Goal: Navigation & Orientation: Find specific page/section

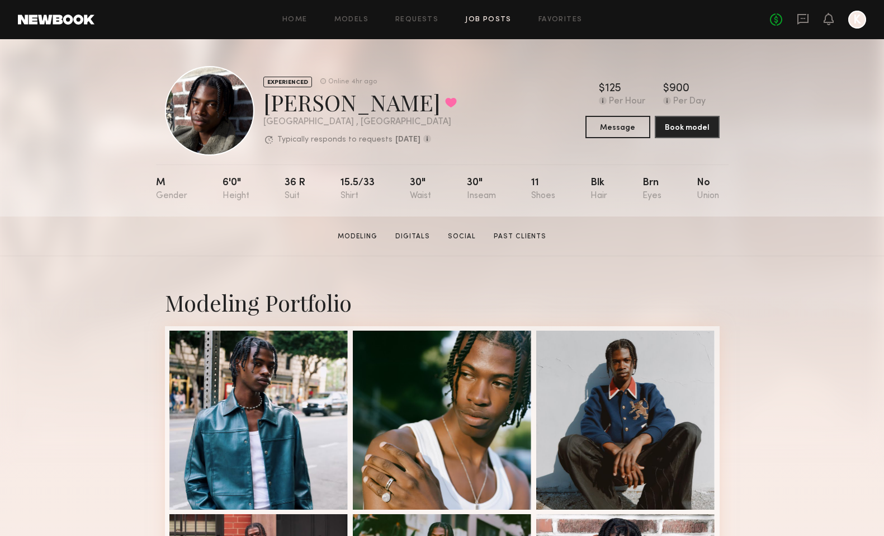
click at [502, 21] on link "Job Posts" at bounding box center [488, 19] width 46 height 7
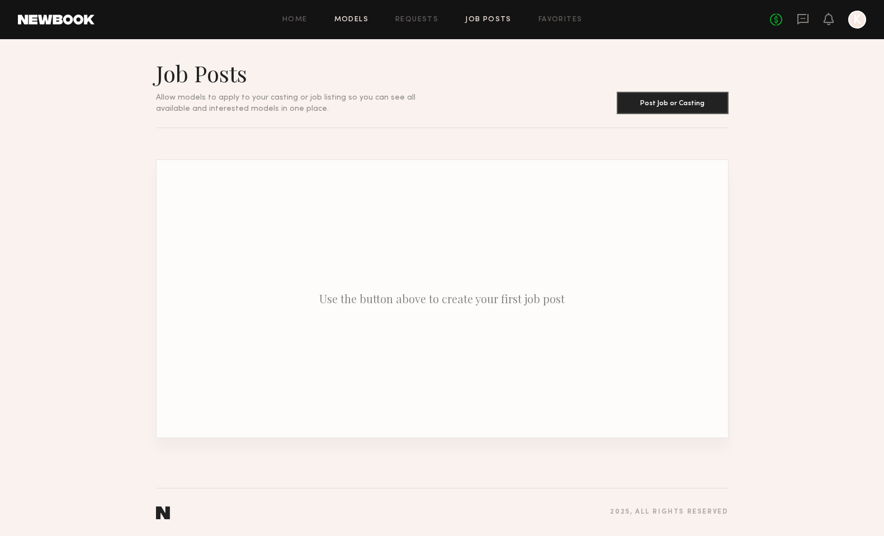
click at [361, 20] on link "Models" at bounding box center [352, 19] width 34 height 7
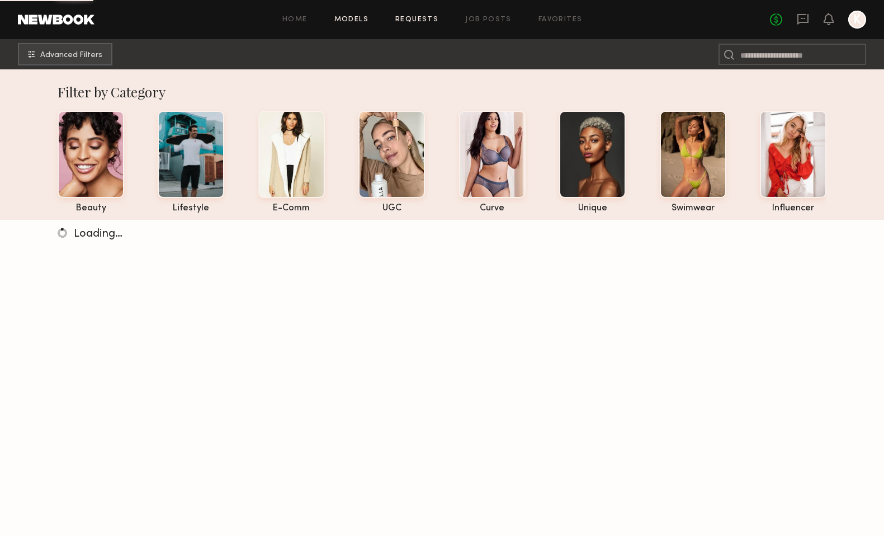
click at [408, 17] on link "Requests" at bounding box center [417, 19] width 43 height 7
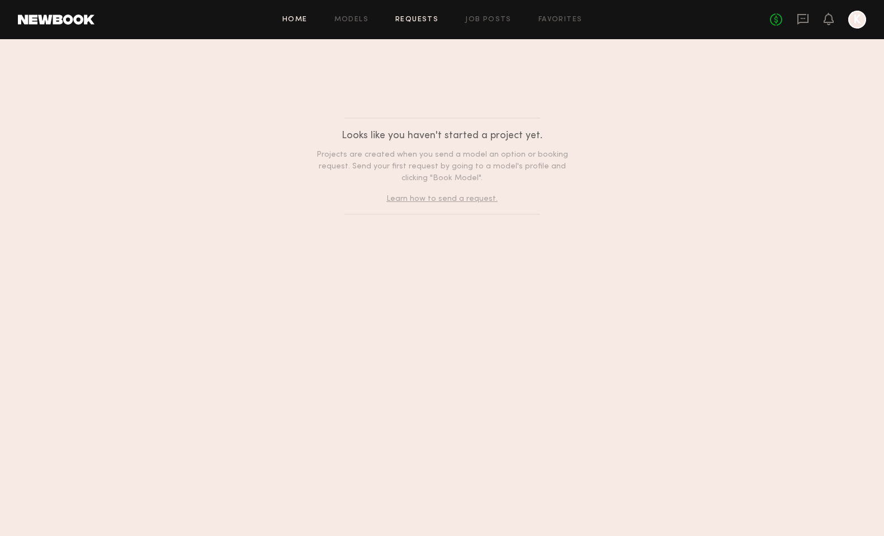
click at [296, 21] on link "Home" at bounding box center [295, 19] width 25 height 7
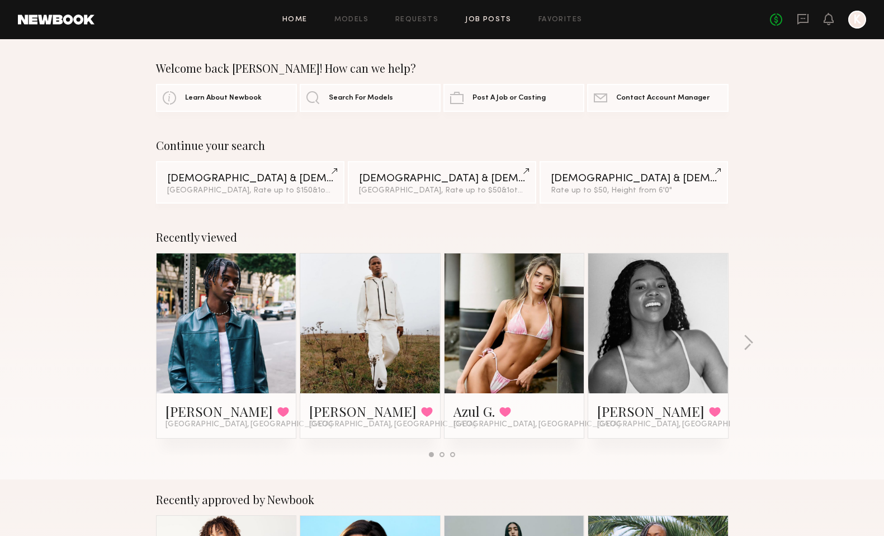
click at [478, 19] on link "Job Posts" at bounding box center [488, 19] width 46 height 7
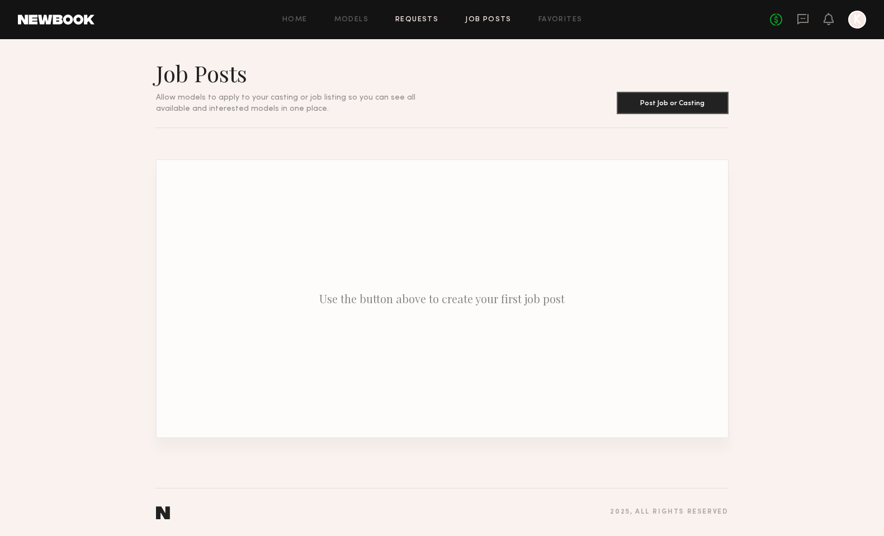
click at [414, 22] on link "Requests" at bounding box center [417, 19] width 43 height 7
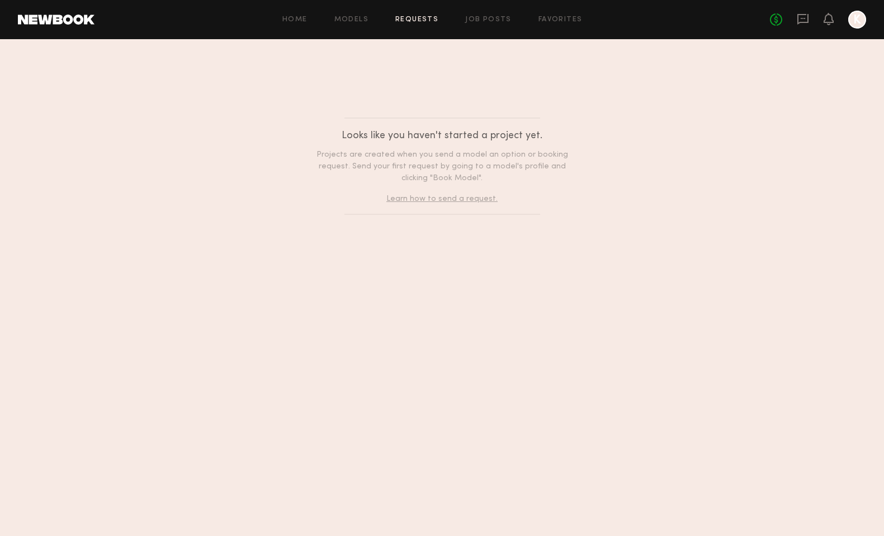
click at [356, 25] on div "Home Models Requests Job Posts Favorites Sign Out No fees up to $5,000 K" at bounding box center [481, 20] width 772 height 18
click at [353, 19] on link "Models" at bounding box center [352, 19] width 34 height 7
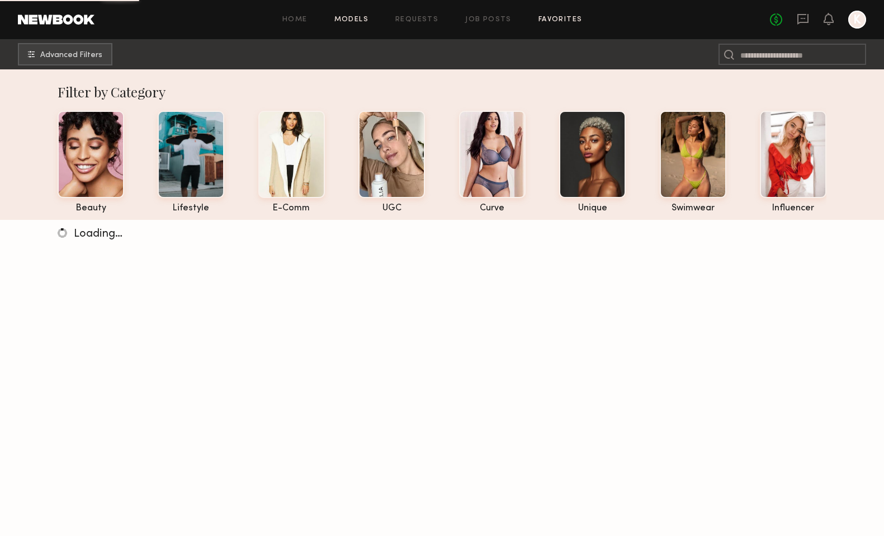
click at [563, 17] on link "Favorites" at bounding box center [561, 19] width 44 height 7
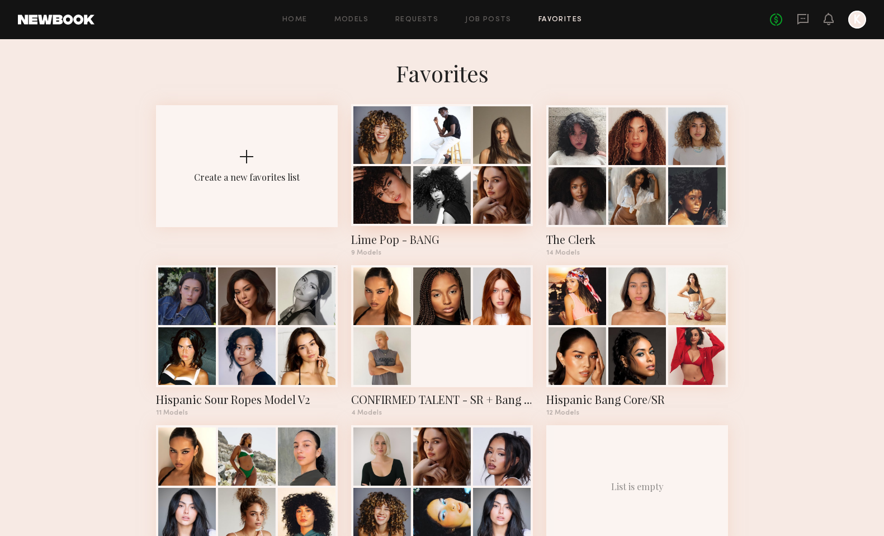
click at [449, 199] on div at bounding box center [442, 195] width 58 height 58
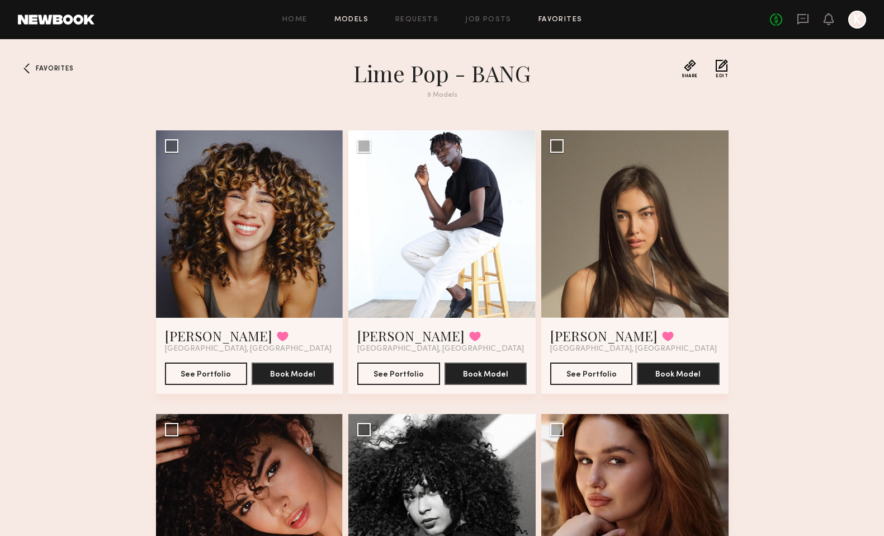
click at [356, 20] on link "Models" at bounding box center [352, 19] width 34 height 7
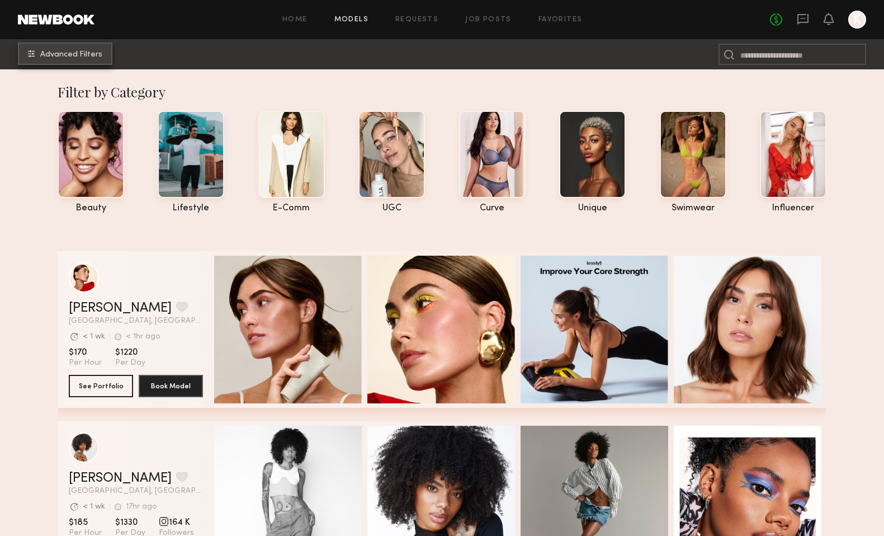
click at [41, 53] on button "Advanced Filters" at bounding box center [65, 54] width 95 height 22
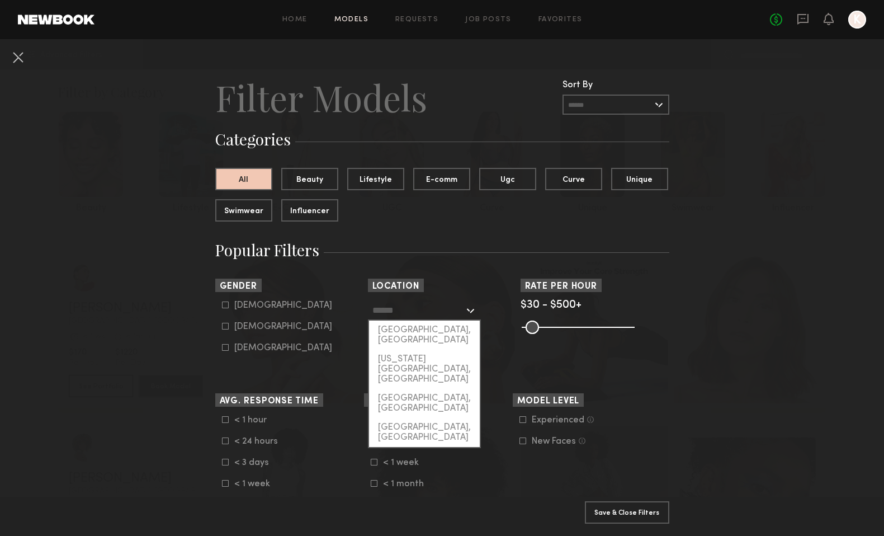
click at [405, 314] on input "text" at bounding box center [419, 309] width 92 height 19
click at [411, 329] on div "[GEOGRAPHIC_DATA], [GEOGRAPHIC_DATA]" at bounding box center [424, 335] width 111 height 29
type input "**********"
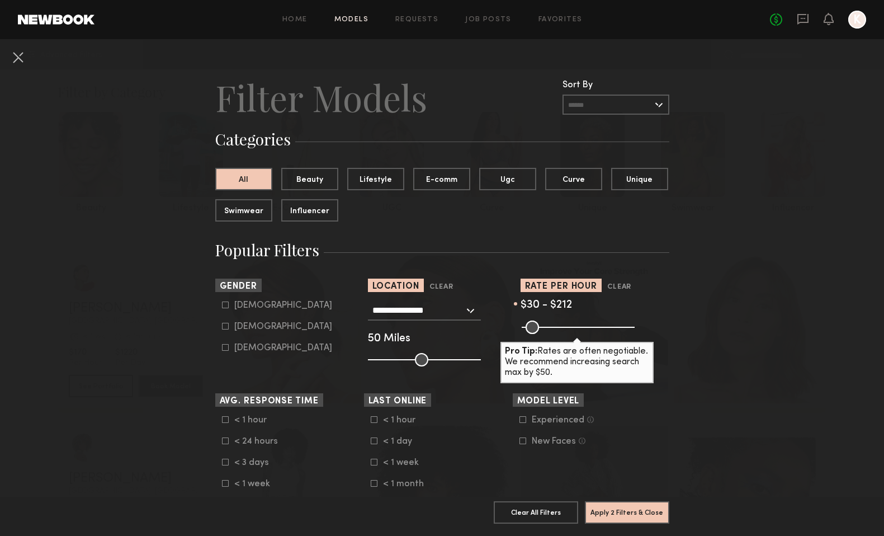
drag, startPoint x: 628, startPoint y: 326, endPoint x: 567, endPoint y: 328, distance: 61.6
type input "***"
click at [567, 328] on input "range" at bounding box center [578, 327] width 113 height 13
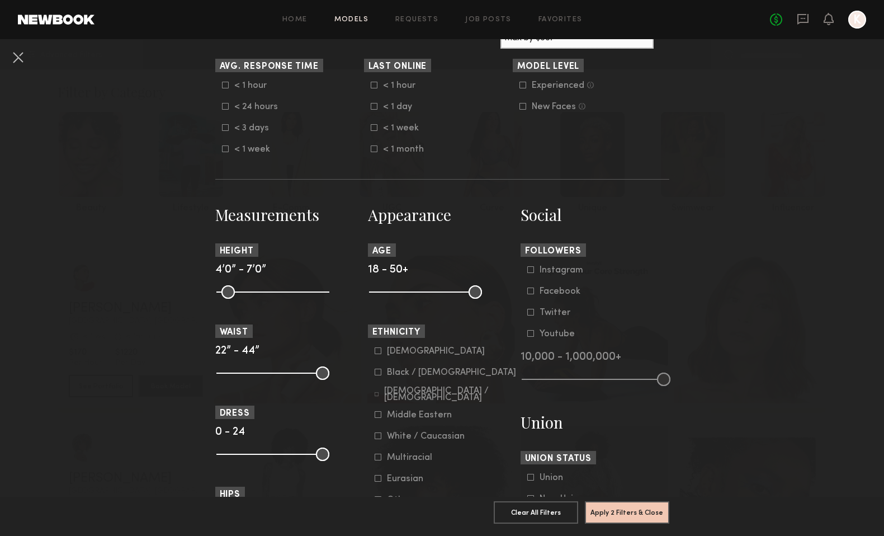
scroll to position [351, 0]
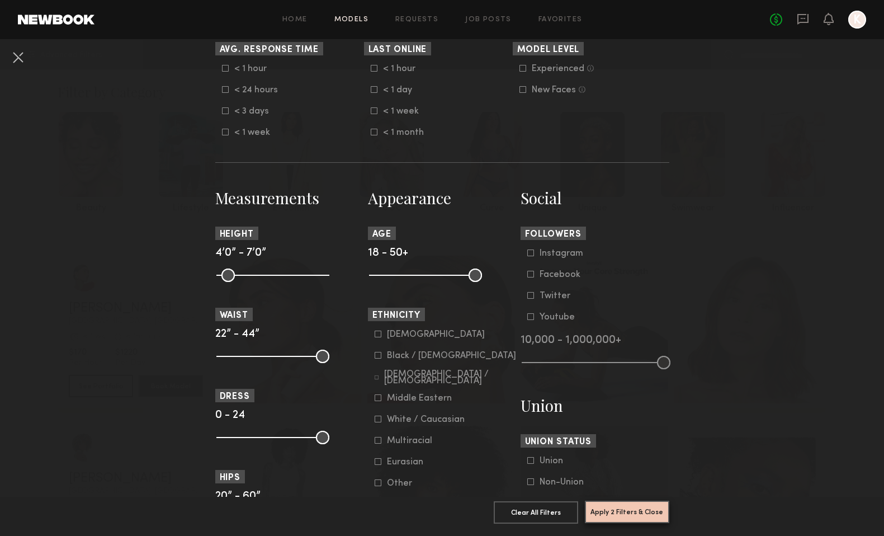
click at [634, 513] on button "Apply 2 Filters & Close" at bounding box center [627, 512] width 84 height 22
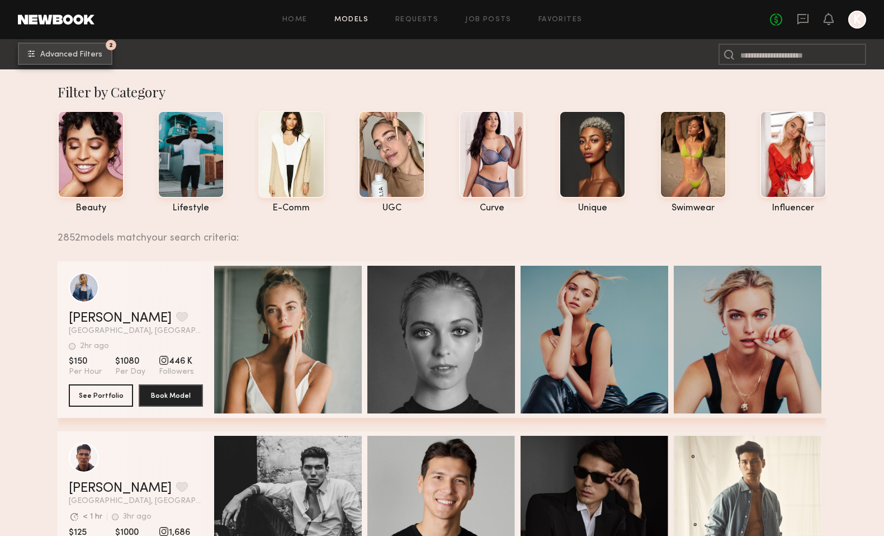
click at [79, 57] on span "Advanced Filters" at bounding box center [71, 55] width 62 height 8
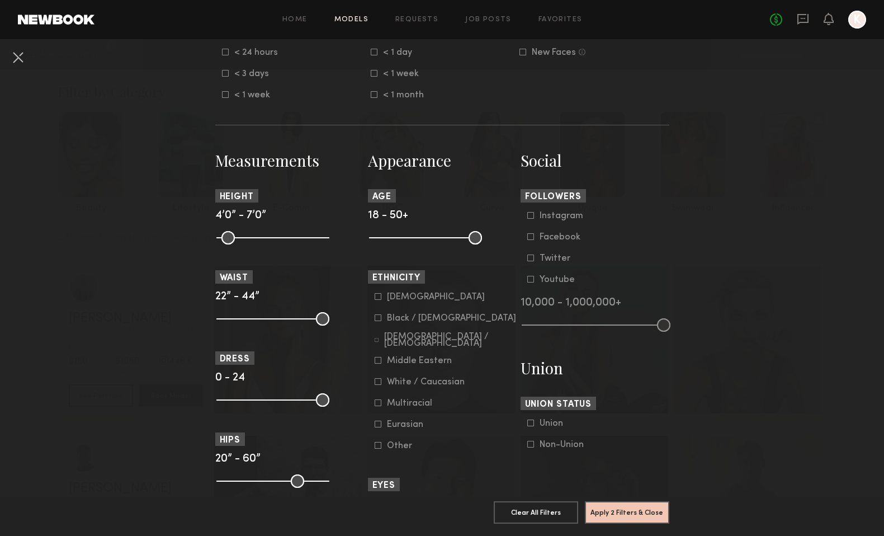
scroll to position [390, 0]
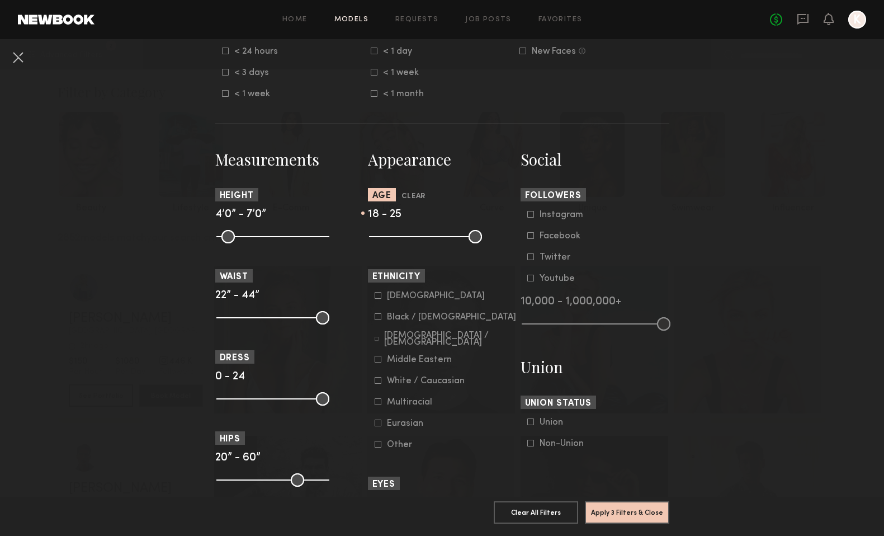
drag, startPoint x: 477, startPoint y: 237, endPoint x: 397, endPoint y: 237, distance: 80.6
type input "**"
click at [397, 237] on input "range" at bounding box center [425, 236] width 113 height 13
click at [648, 509] on button "Apply 3 Filters & Close" at bounding box center [627, 512] width 84 height 22
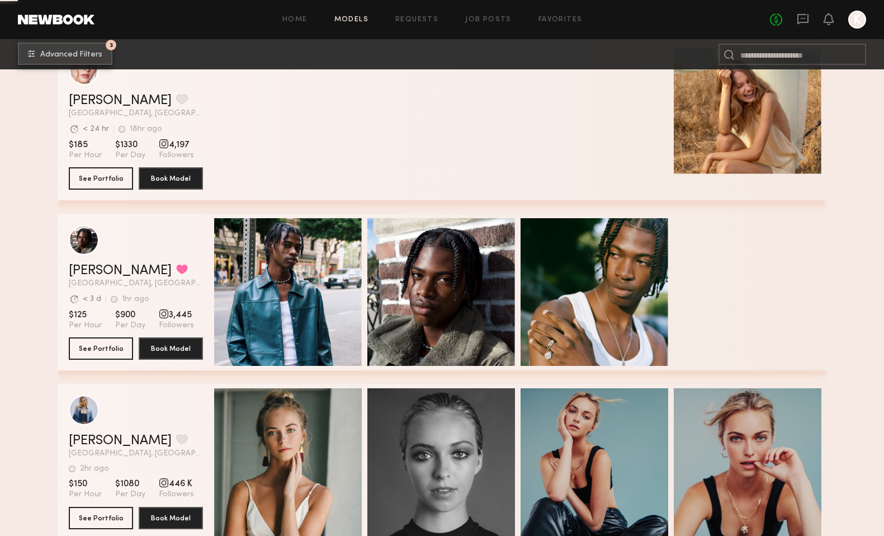
scroll to position [1795, 0]
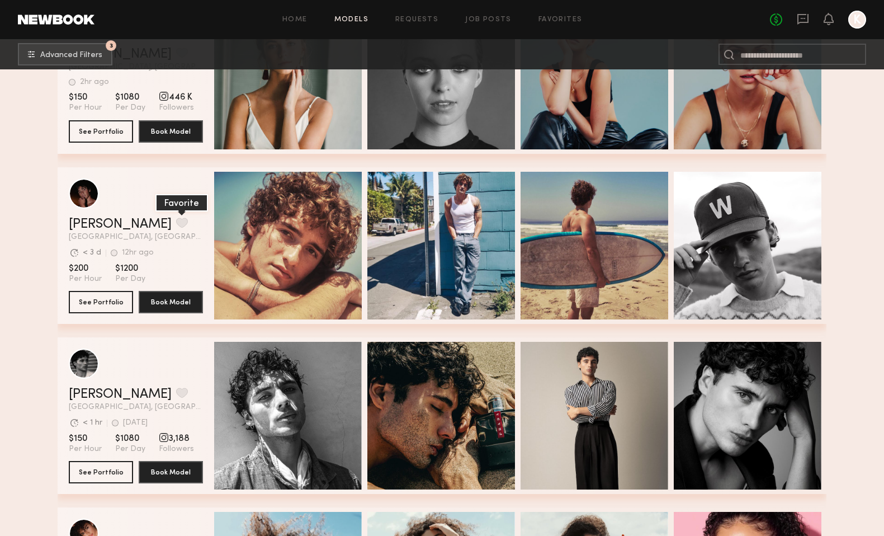
click at [176, 220] on button "grid" at bounding box center [182, 223] width 12 height 10
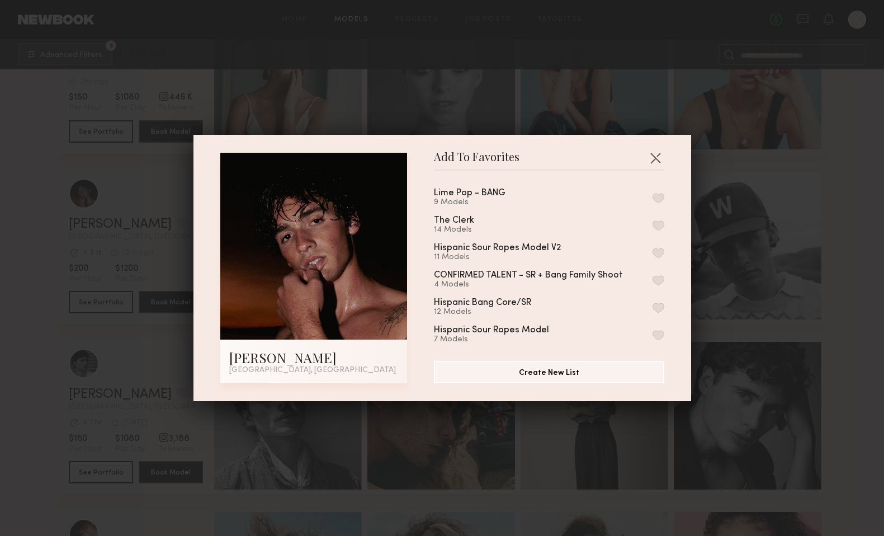
click at [662, 199] on button "button" at bounding box center [659, 198] width 12 height 10
click at [656, 156] on button "button" at bounding box center [656, 158] width 18 height 18
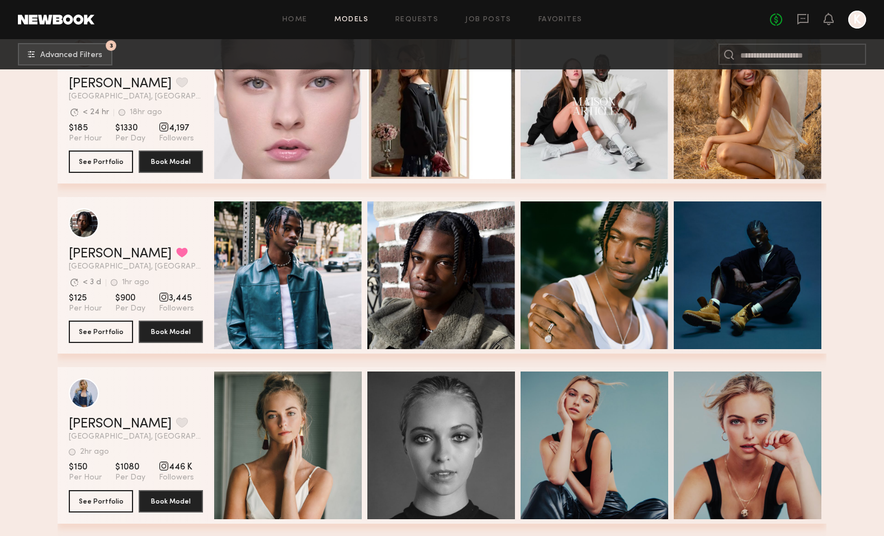
scroll to position [1607, 0]
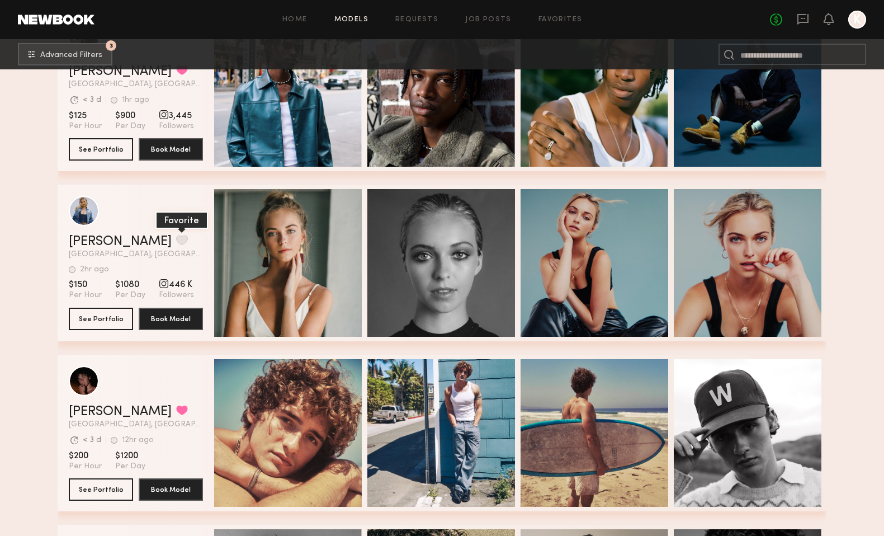
click at [176, 236] on button "grid" at bounding box center [182, 240] width 12 height 10
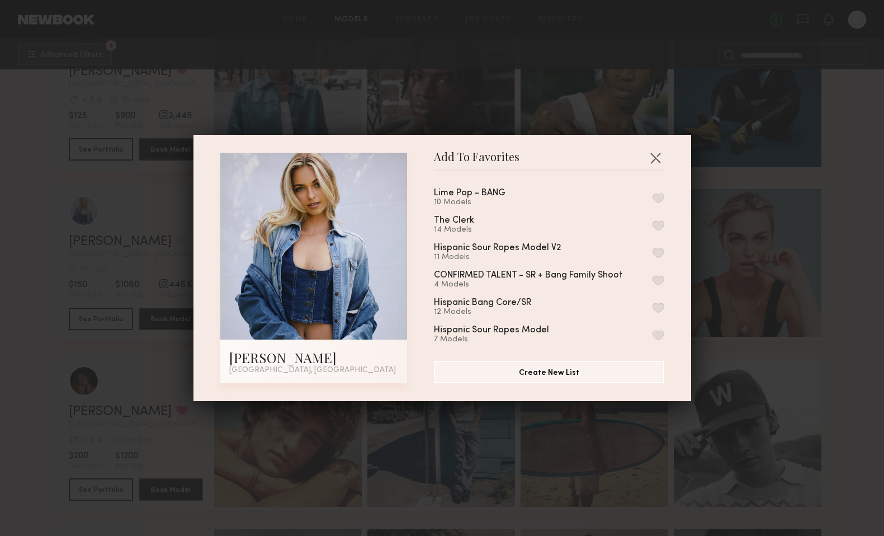
click at [659, 196] on button "button" at bounding box center [659, 198] width 12 height 10
click at [653, 160] on button "button" at bounding box center [656, 158] width 18 height 18
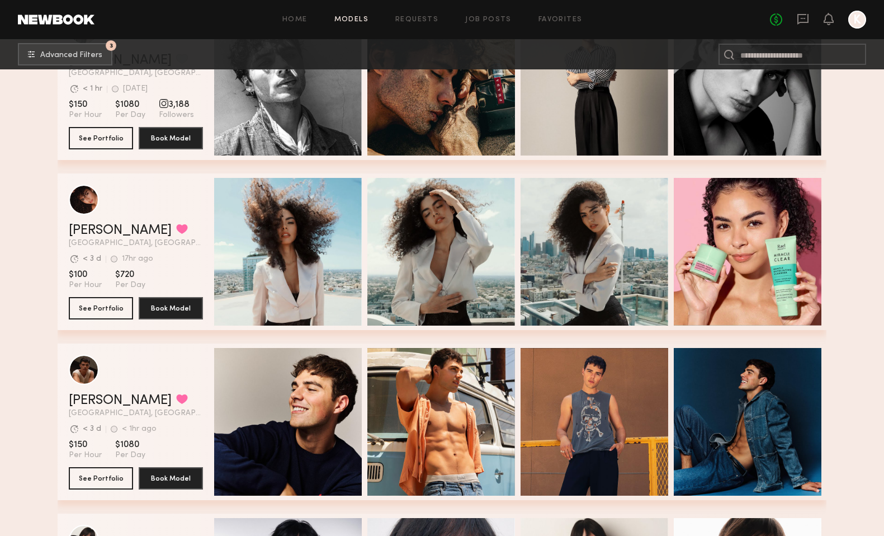
scroll to position [2147, 0]
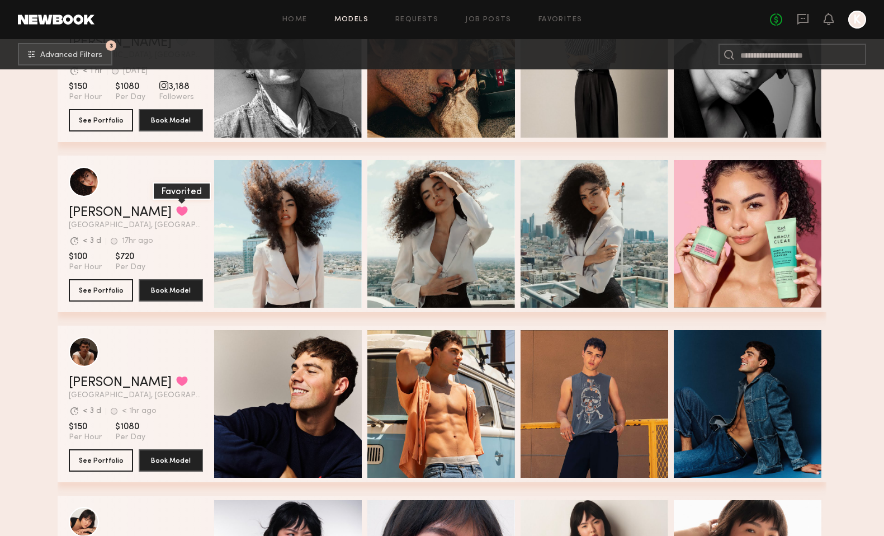
click at [176, 209] on button "grid" at bounding box center [182, 211] width 12 height 10
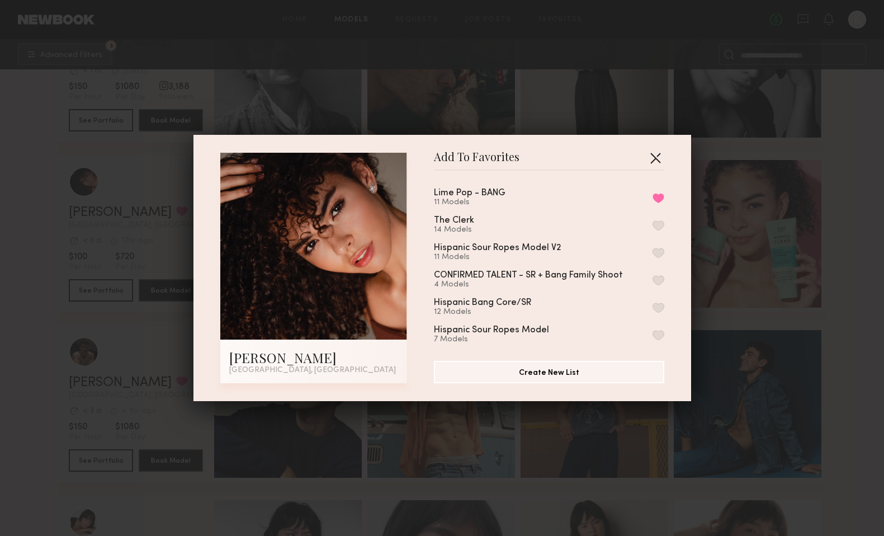
click at [653, 156] on button "button" at bounding box center [656, 158] width 18 height 18
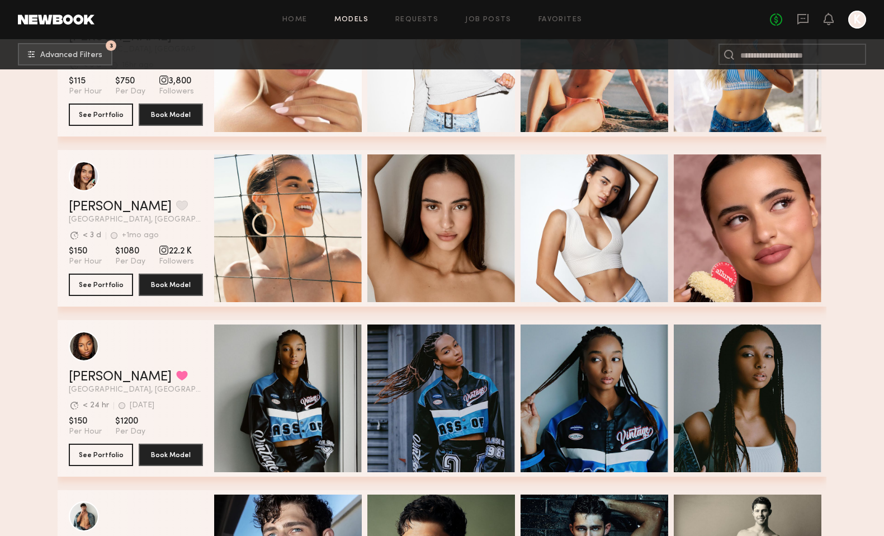
scroll to position [2875, 0]
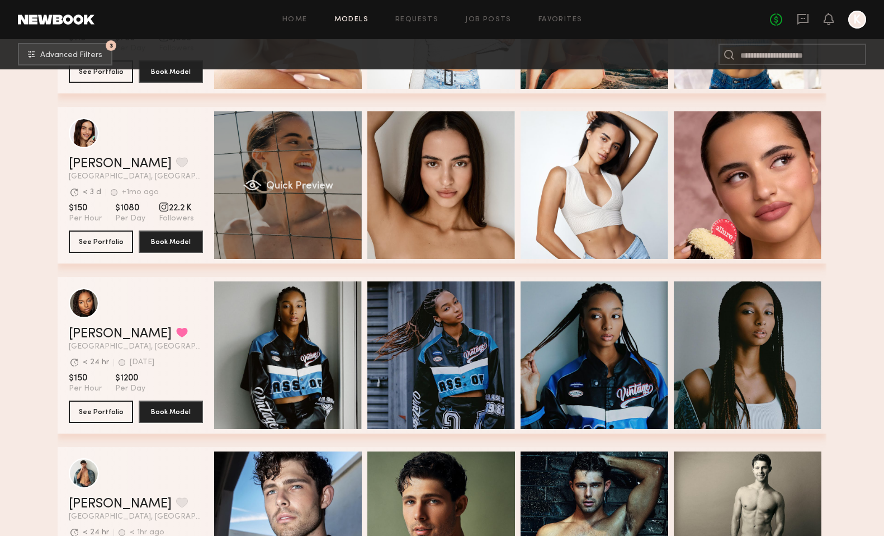
click at [305, 181] on span "Quick Preview" at bounding box center [299, 186] width 67 height 10
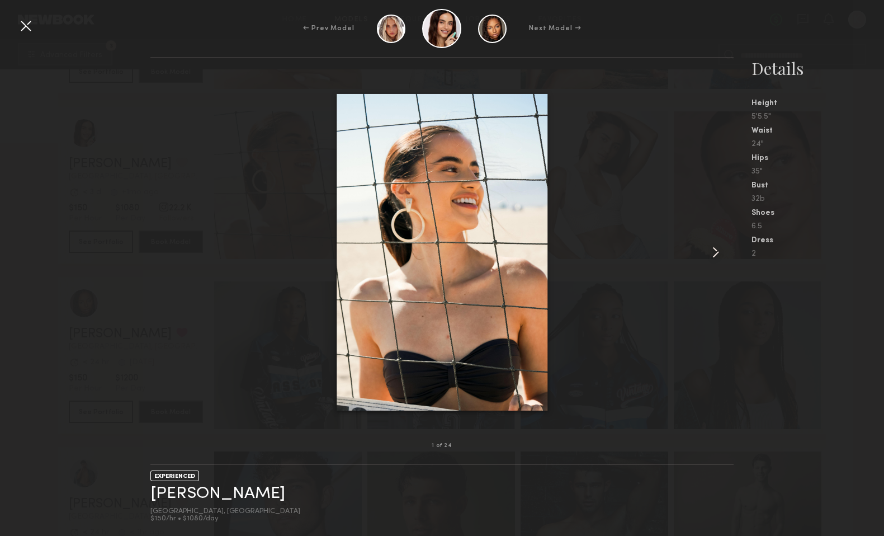
click at [717, 256] on common-icon at bounding box center [716, 252] width 18 height 18
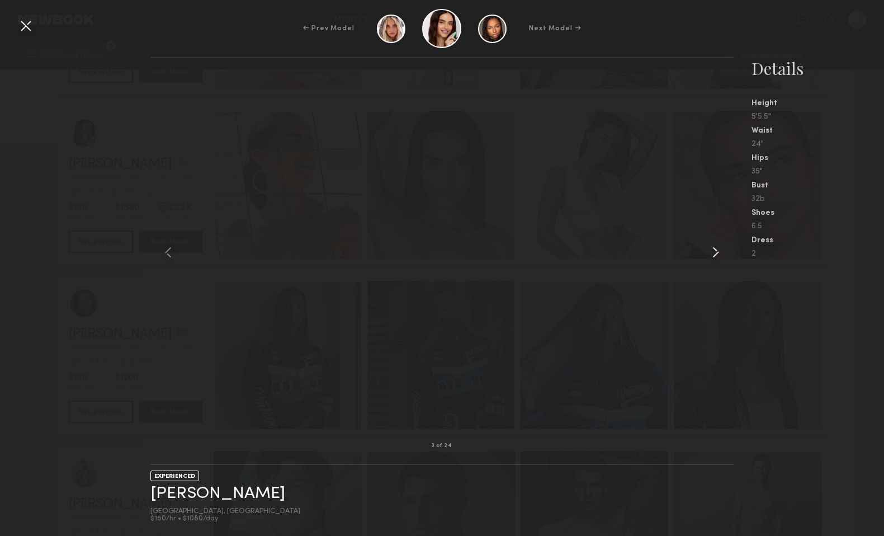
click at [717, 256] on common-icon at bounding box center [716, 252] width 18 height 18
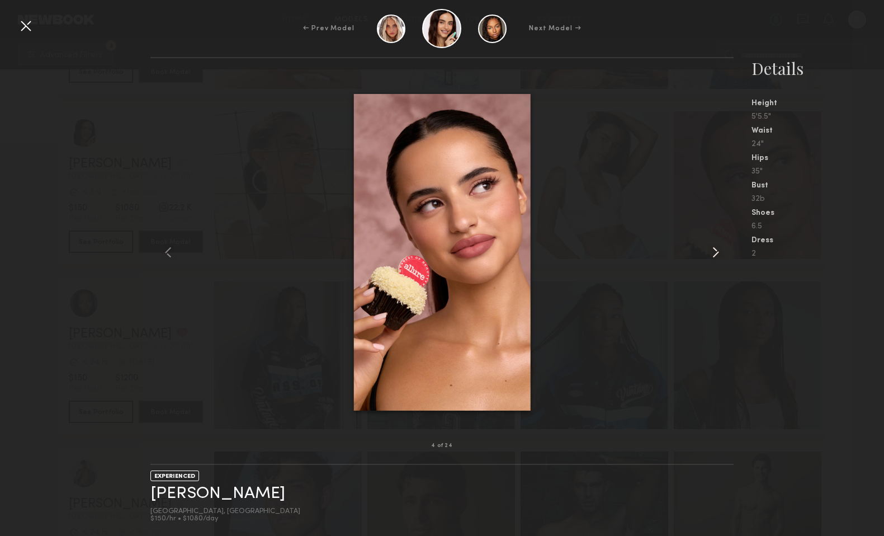
click at [717, 256] on common-icon at bounding box center [716, 252] width 18 height 18
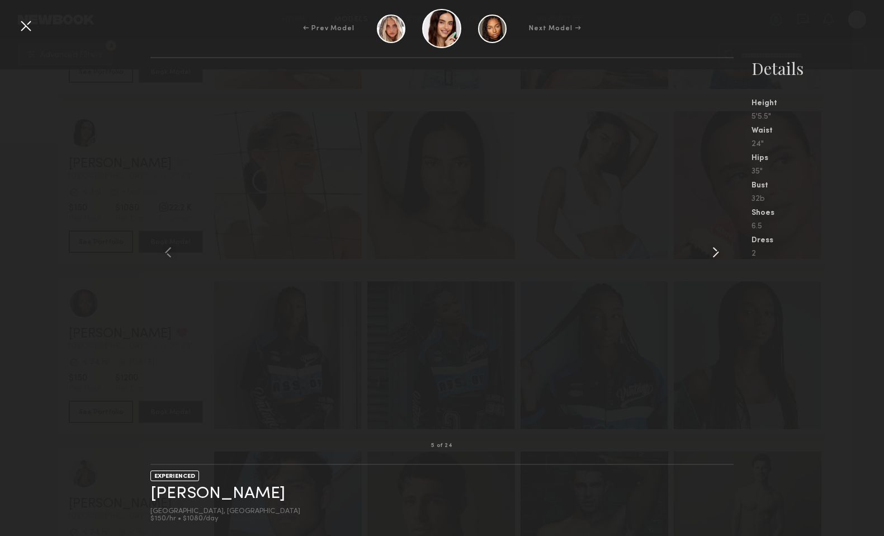
click at [717, 256] on common-icon at bounding box center [716, 252] width 18 height 18
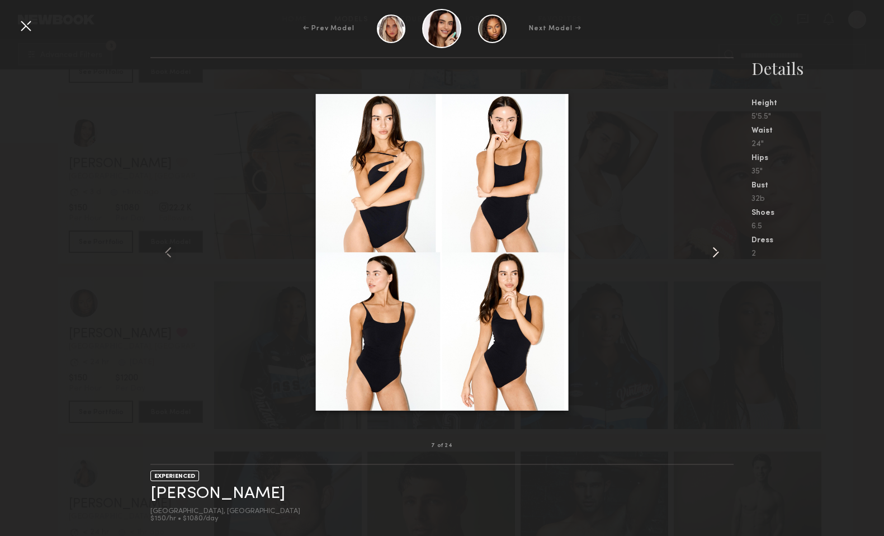
click at [717, 256] on common-icon at bounding box center [716, 252] width 18 height 18
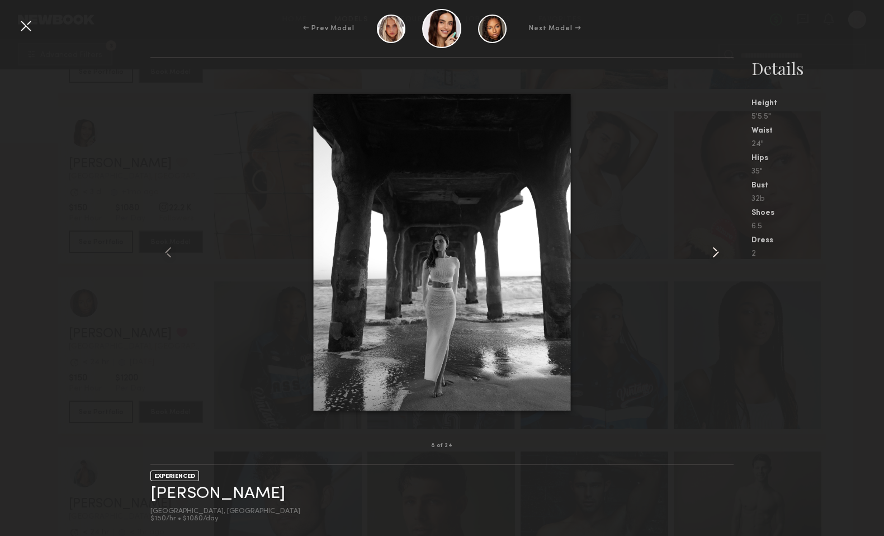
click at [717, 256] on common-icon at bounding box center [716, 252] width 18 height 18
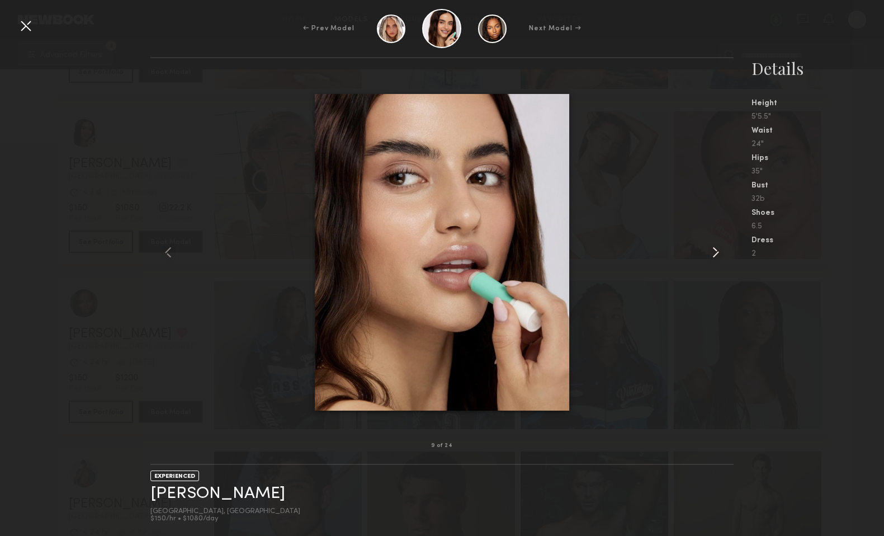
click at [717, 256] on common-icon at bounding box center [716, 252] width 18 height 18
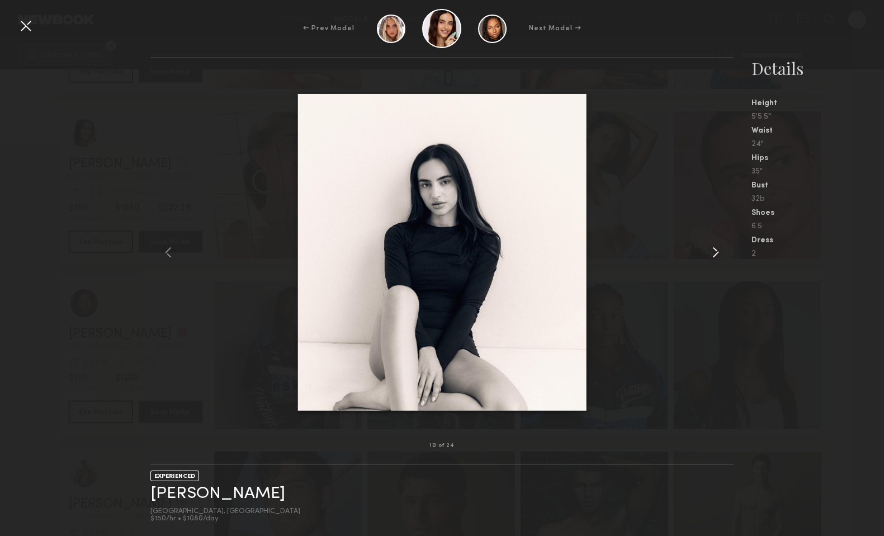
click at [717, 256] on common-icon at bounding box center [716, 252] width 18 height 18
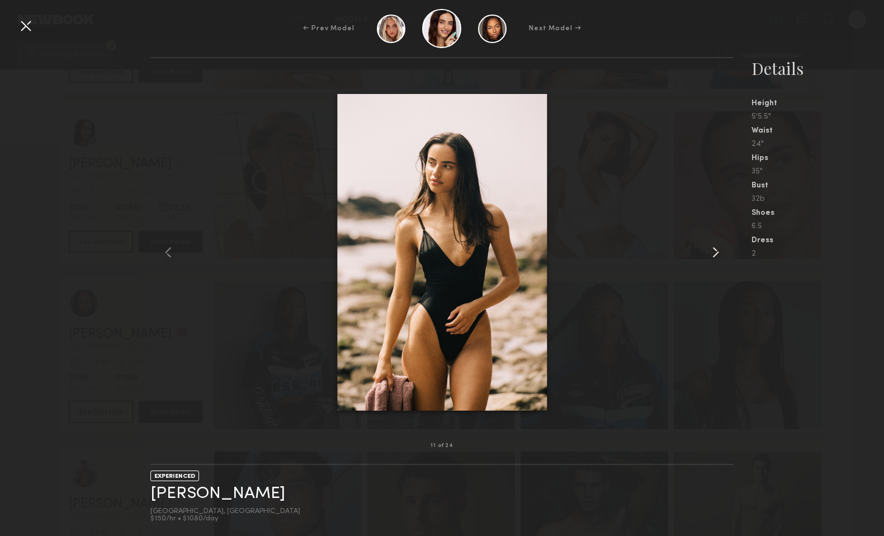
click at [717, 256] on common-icon at bounding box center [716, 252] width 18 height 18
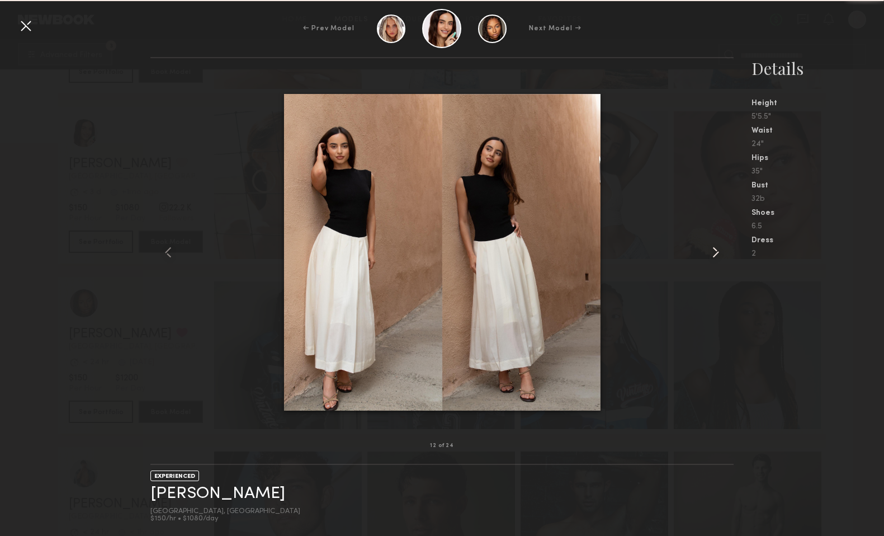
click at [717, 256] on common-icon at bounding box center [716, 252] width 18 height 18
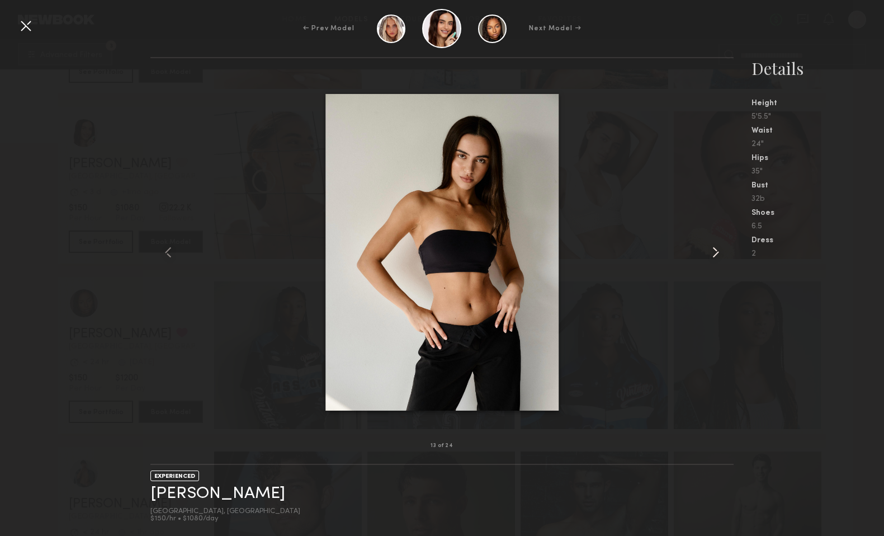
click at [717, 256] on common-icon at bounding box center [716, 252] width 18 height 18
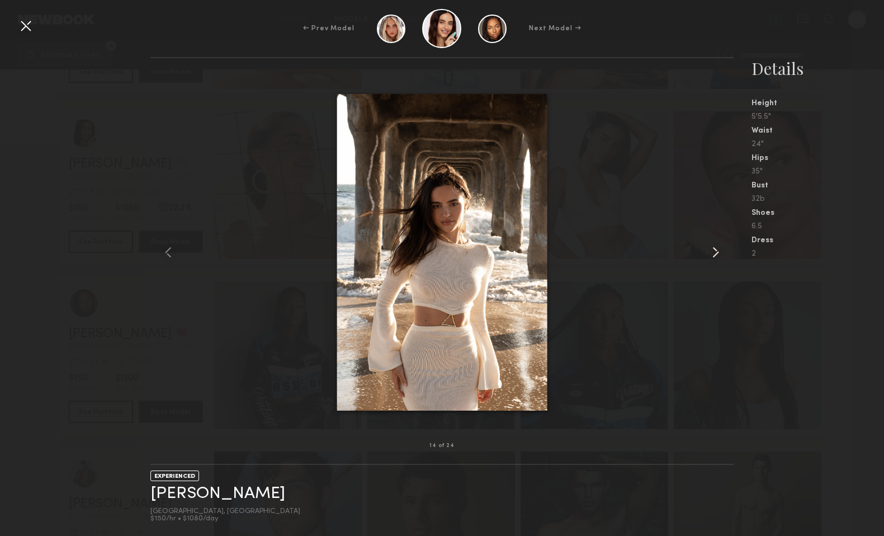
click at [717, 256] on common-icon at bounding box center [716, 252] width 18 height 18
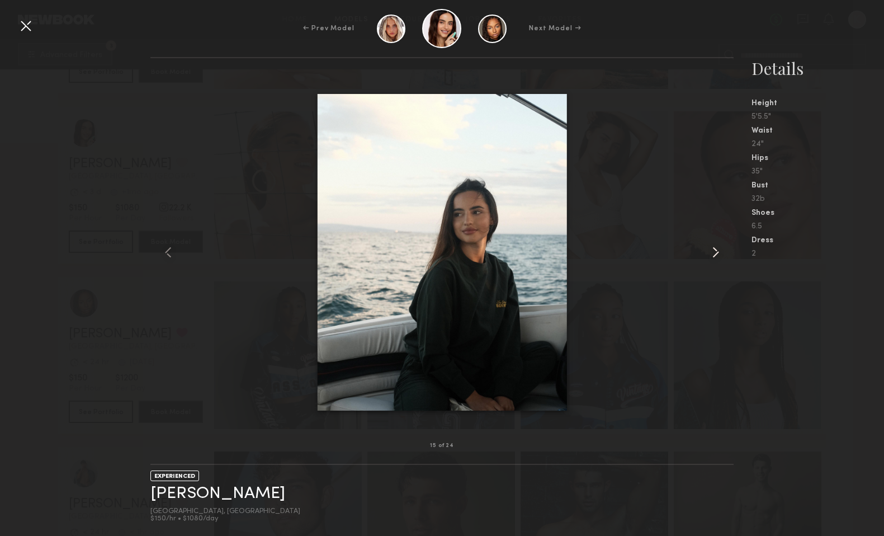
click at [717, 256] on common-icon at bounding box center [716, 252] width 18 height 18
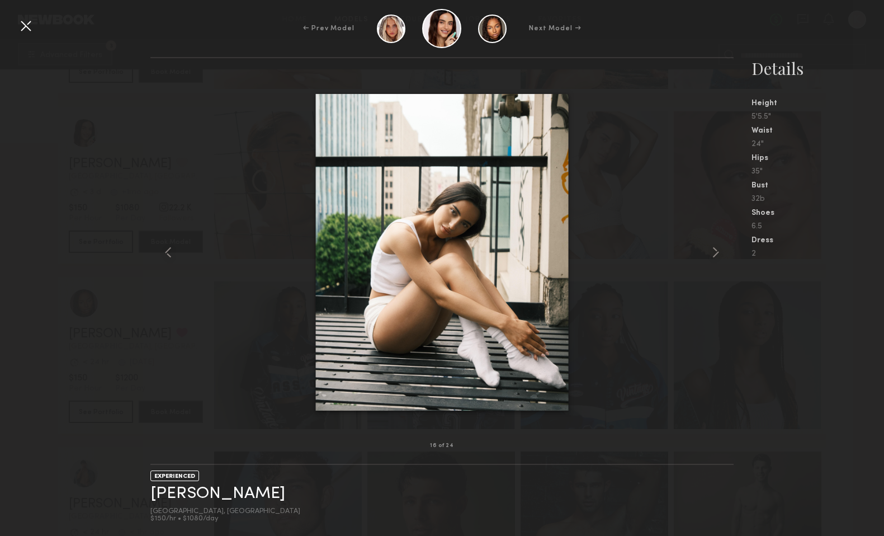
click at [22, 24] on div at bounding box center [26, 26] width 18 height 18
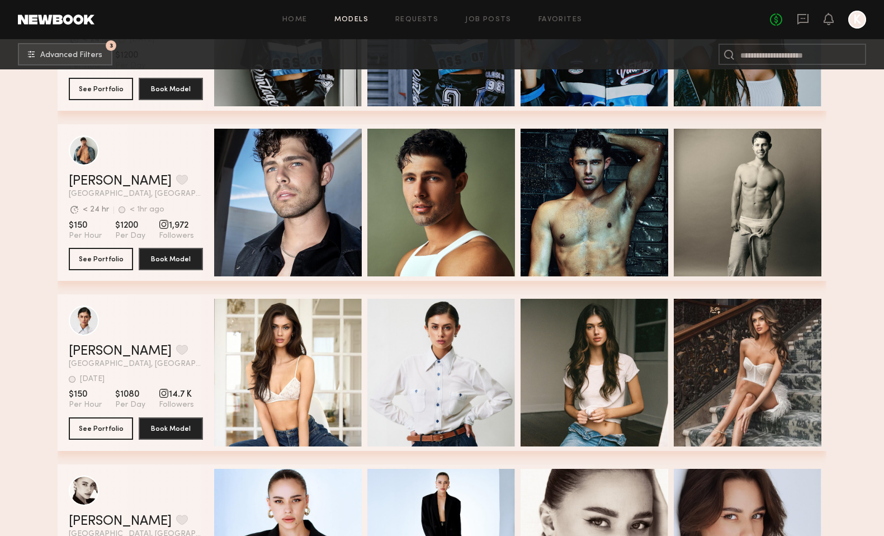
scroll to position [3185, 0]
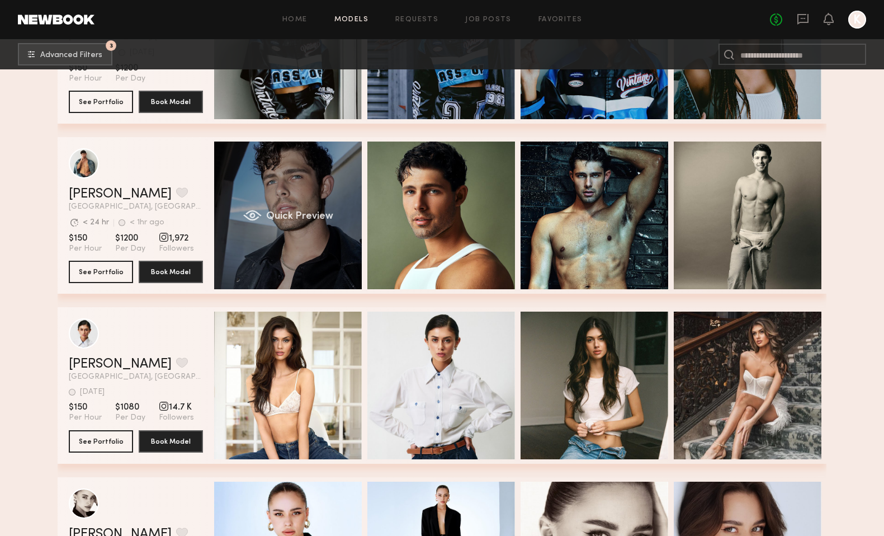
click at [311, 216] on span "Quick Preview" at bounding box center [299, 216] width 67 height 10
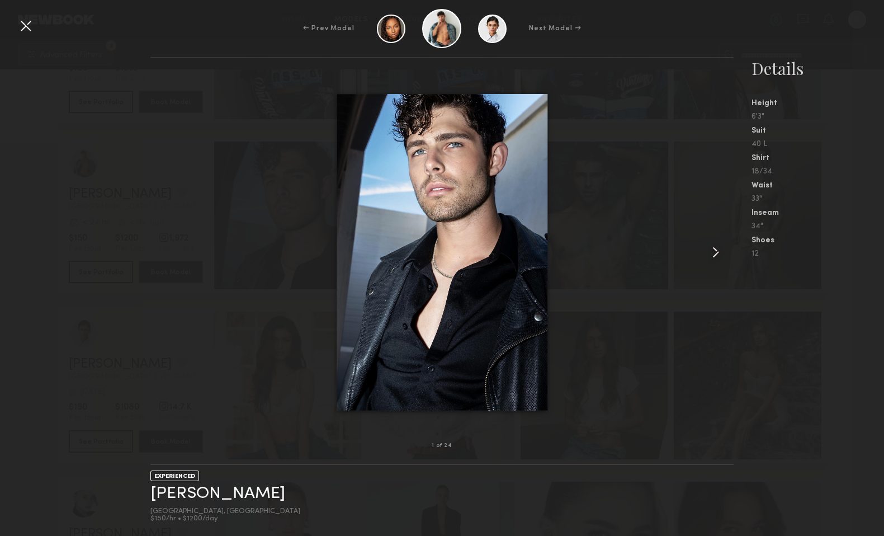
click at [716, 246] on common-icon at bounding box center [716, 252] width 18 height 18
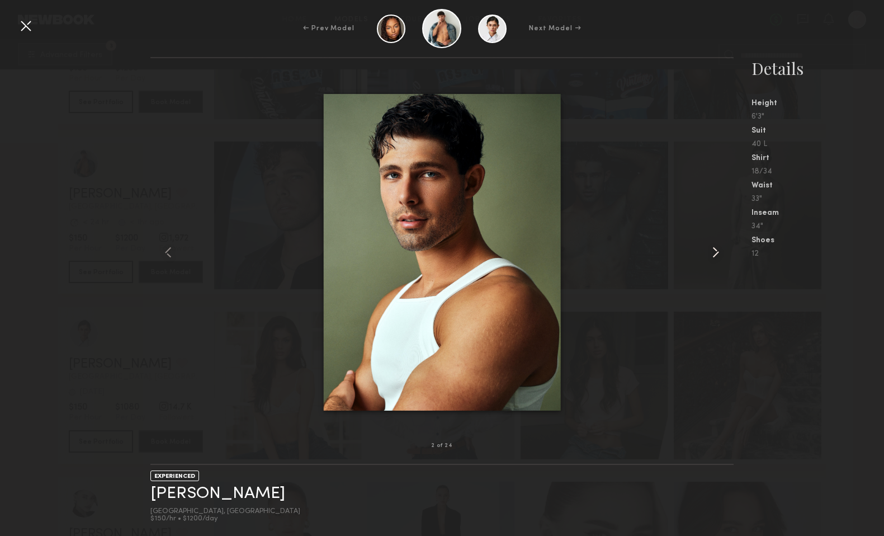
click at [716, 246] on common-icon at bounding box center [716, 252] width 18 height 18
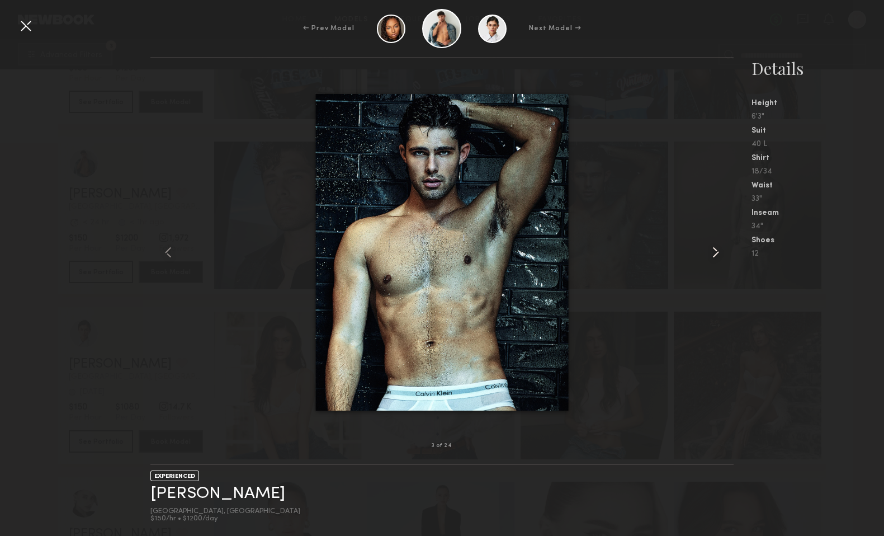
click at [716, 246] on common-icon at bounding box center [716, 252] width 18 height 18
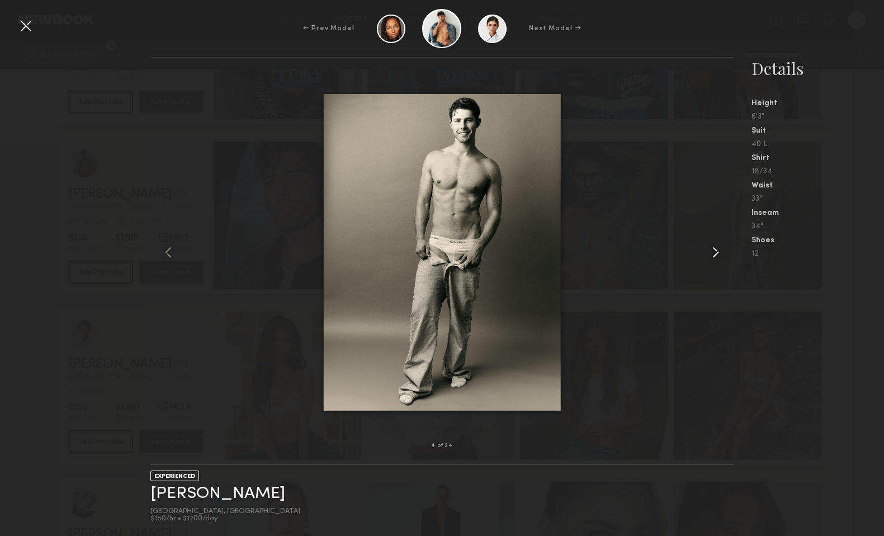
click at [716, 246] on common-icon at bounding box center [716, 252] width 18 height 18
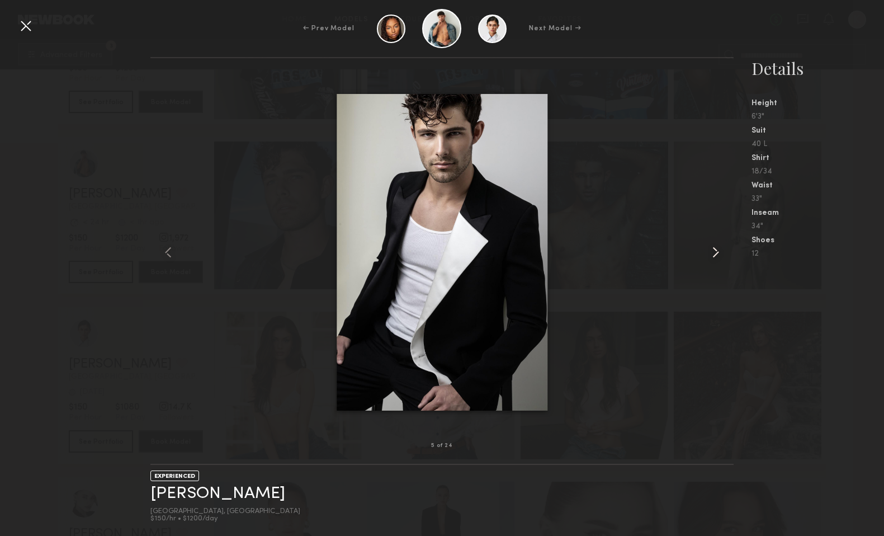
click at [716, 246] on common-icon at bounding box center [716, 252] width 18 height 18
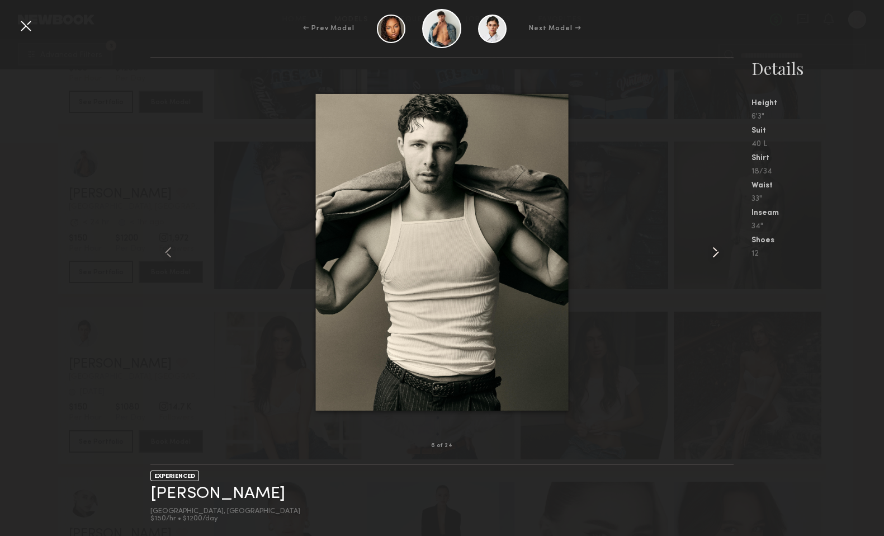
click at [716, 246] on common-icon at bounding box center [716, 252] width 18 height 18
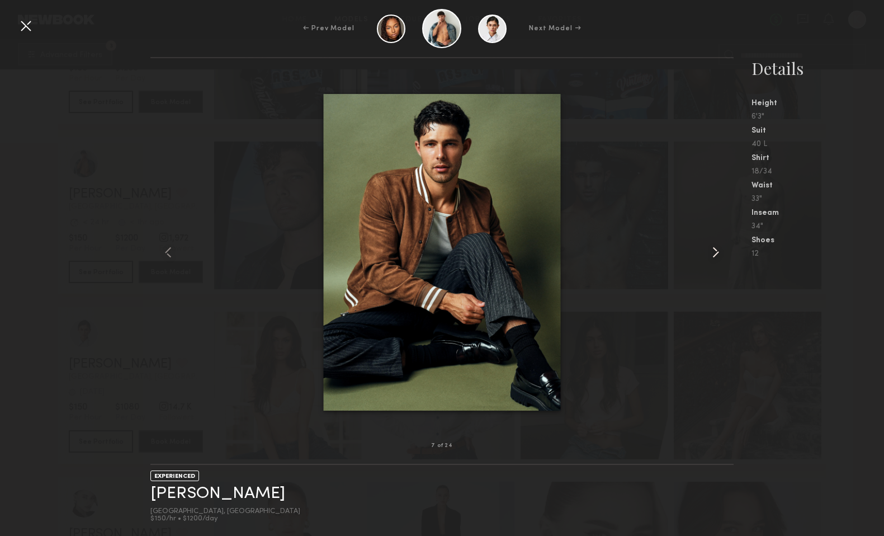
click at [716, 246] on common-icon at bounding box center [716, 252] width 18 height 18
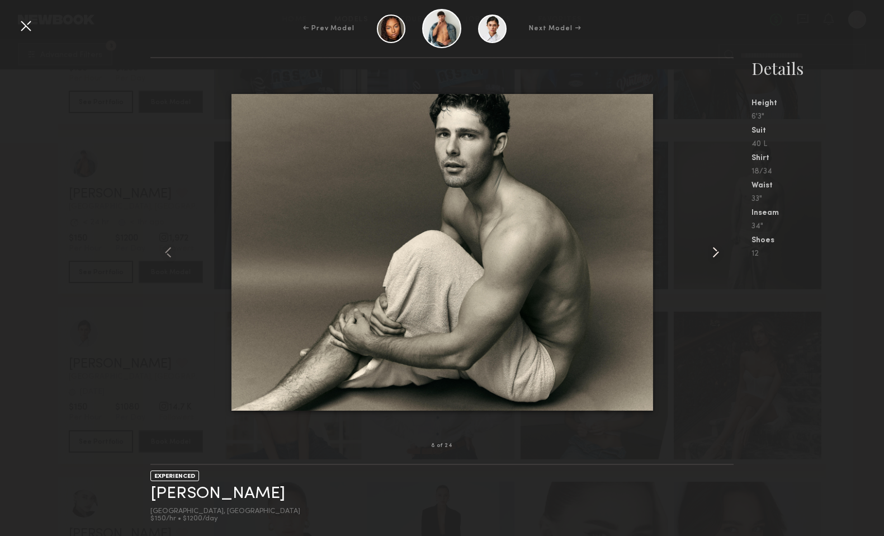
click at [716, 246] on common-icon at bounding box center [716, 252] width 18 height 18
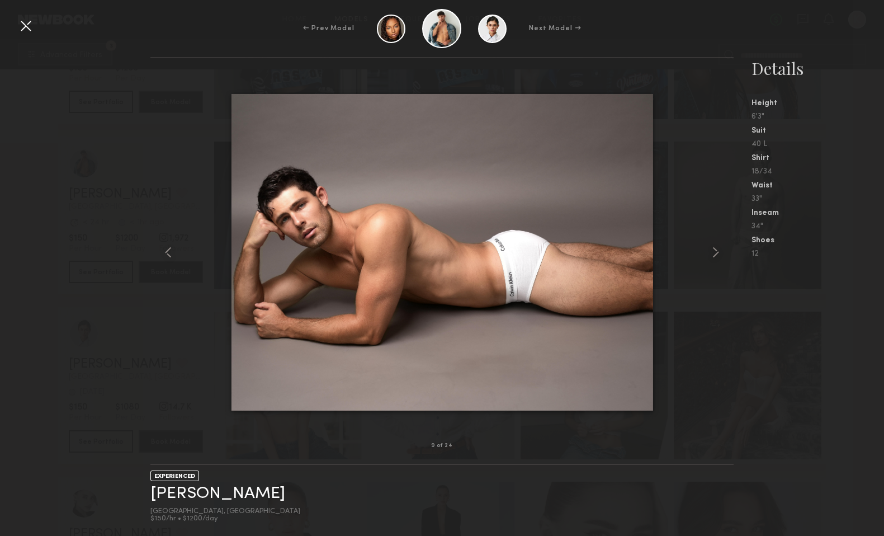
click at [27, 23] on div at bounding box center [26, 26] width 18 height 18
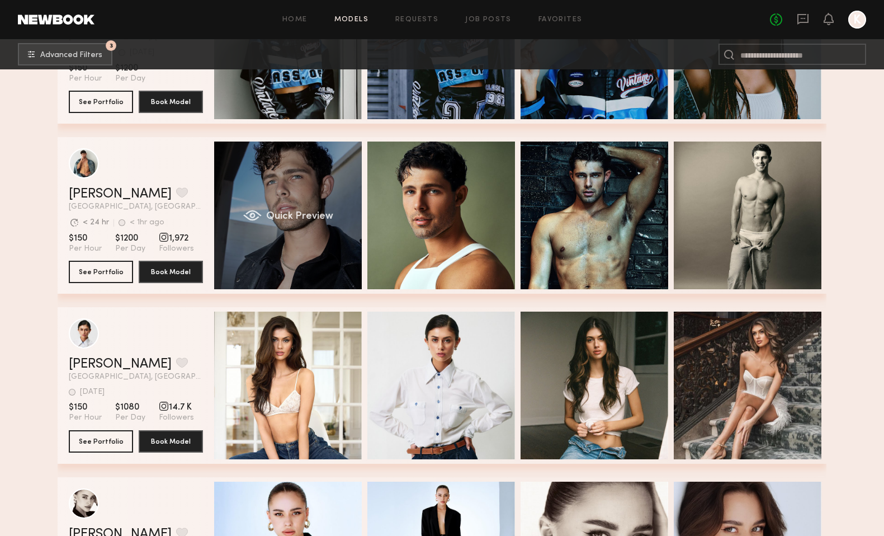
click at [313, 217] on span "Quick Preview" at bounding box center [299, 216] width 67 height 10
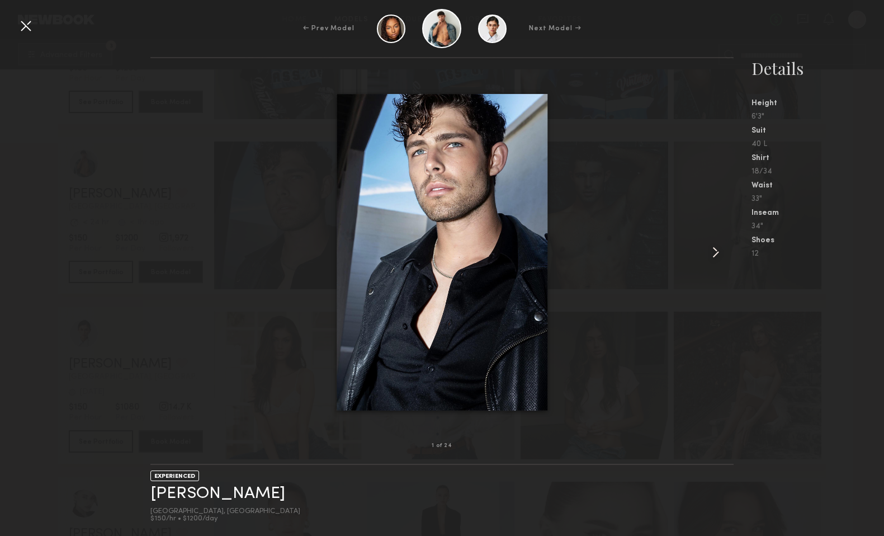
click at [718, 255] on common-icon at bounding box center [716, 252] width 18 height 18
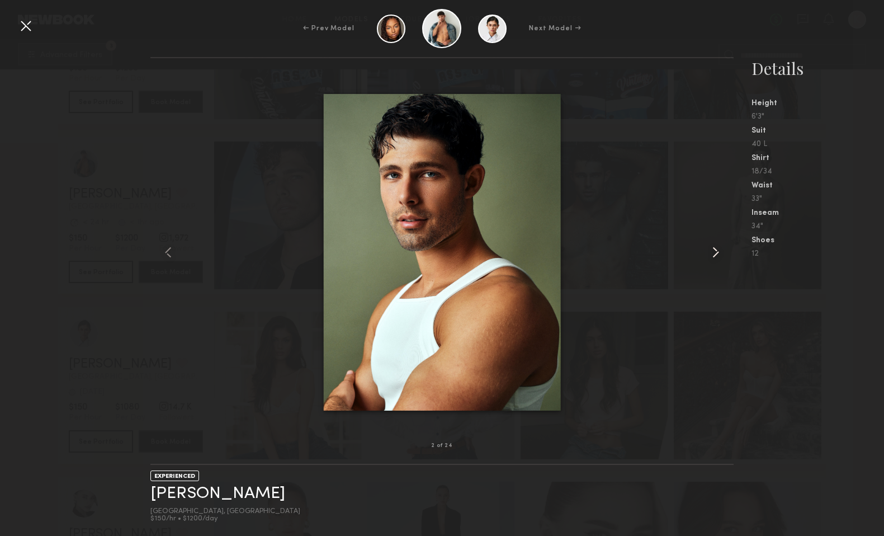
click at [718, 255] on common-icon at bounding box center [716, 252] width 18 height 18
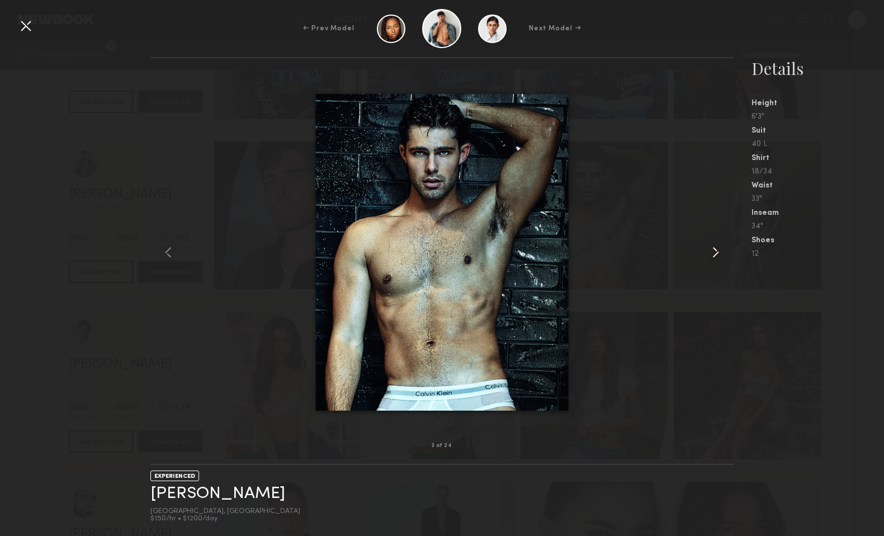
click at [718, 255] on common-icon at bounding box center [716, 252] width 18 height 18
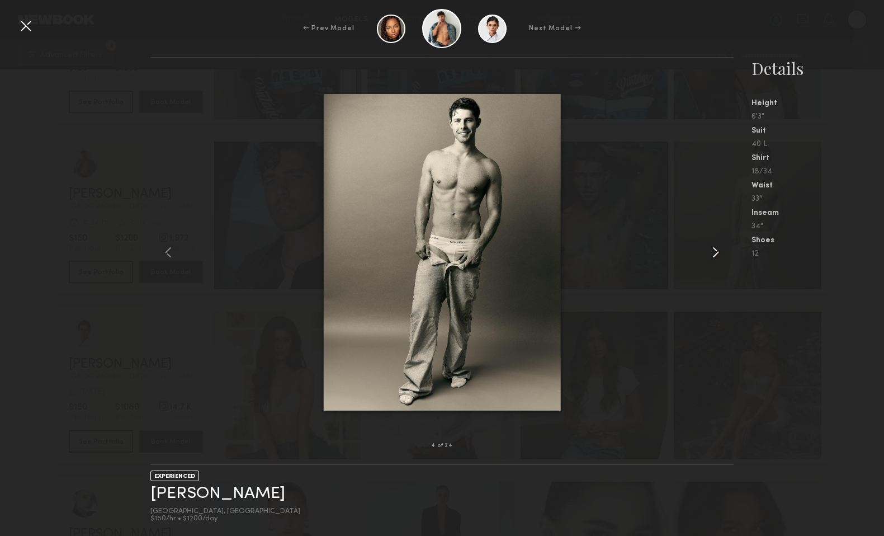
click at [718, 255] on common-icon at bounding box center [716, 252] width 18 height 18
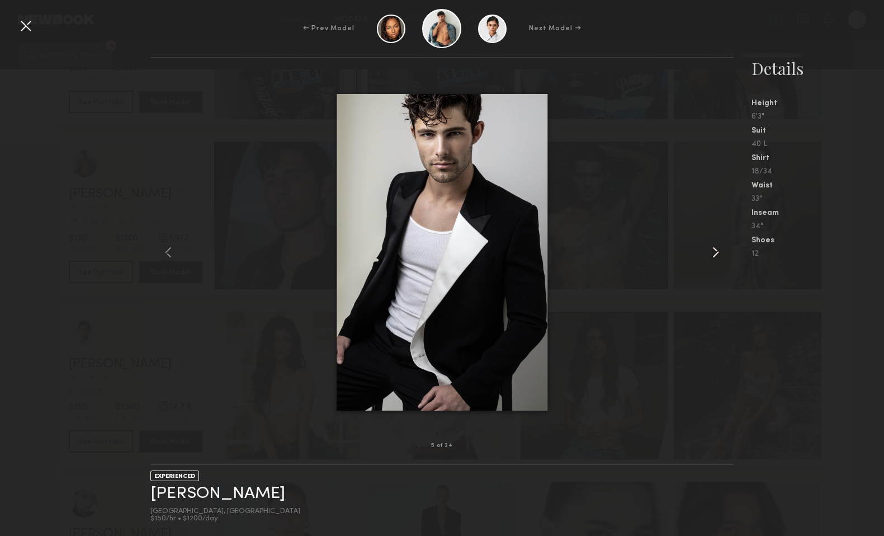
click at [718, 255] on common-icon at bounding box center [716, 252] width 18 height 18
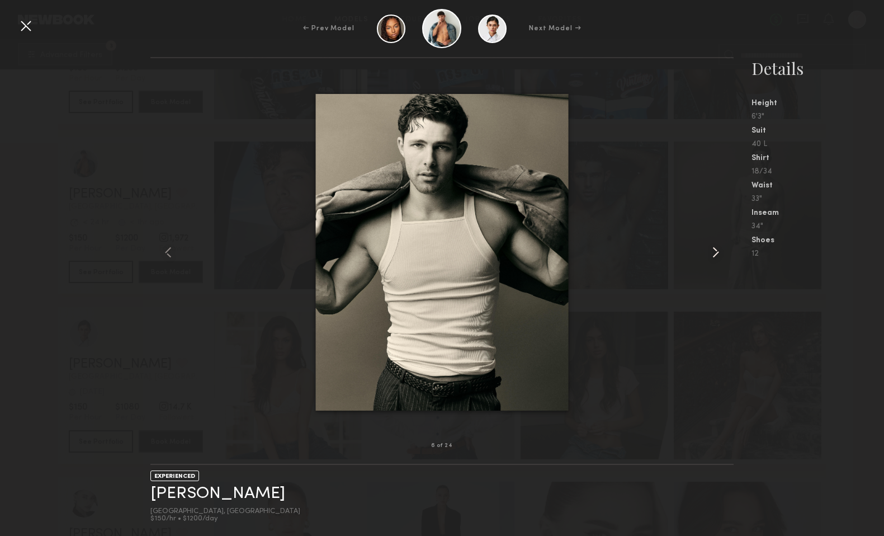
click at [718, 255] on common-icon at bounding box center [716, 252] width 18 height 18
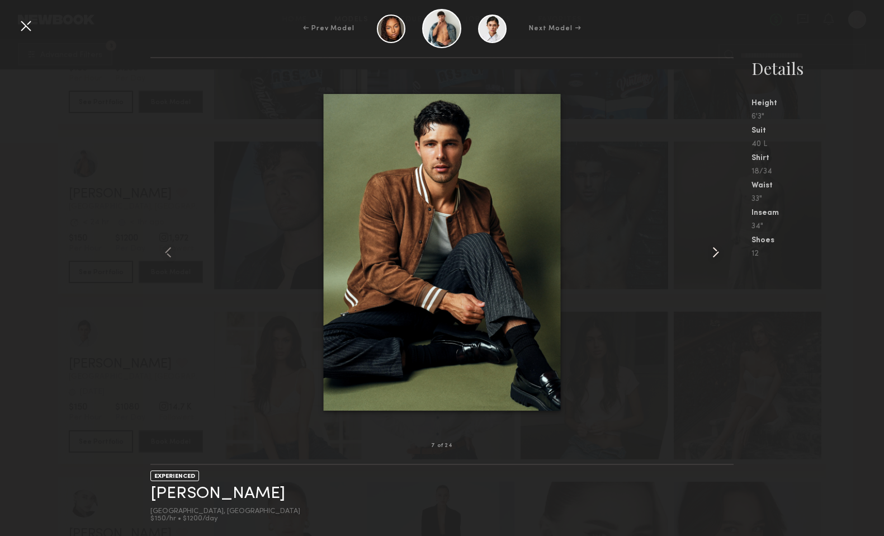
click at [718, 255] on common-icon at bounding box center [716, 252] width 18 height 18
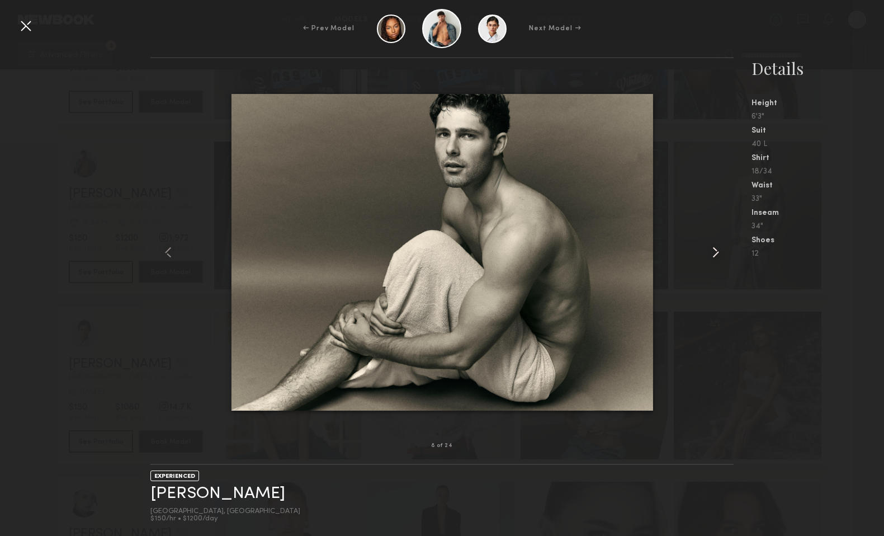
click at [718, 255] on common-icon at bounding box center [716, 252] width 18 height 18
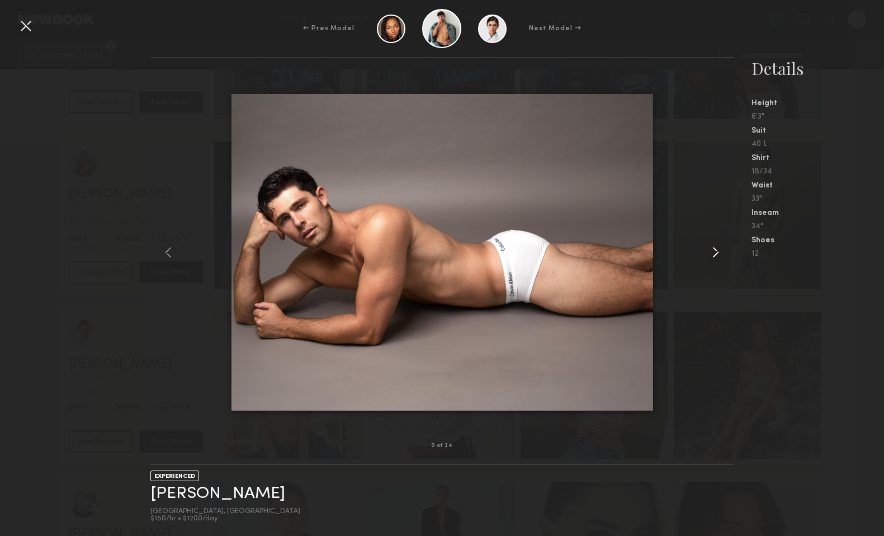
click at [718, 255] on common-icon at bounding box center [716, 252] width 18 height 18
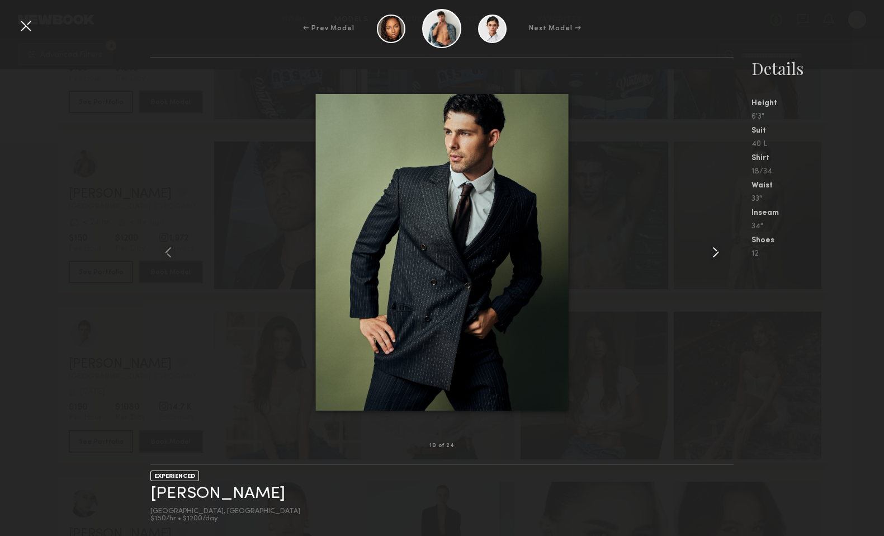
click at [718, 255] on common-icon at bounding box center [716, 252] width 18 height 18
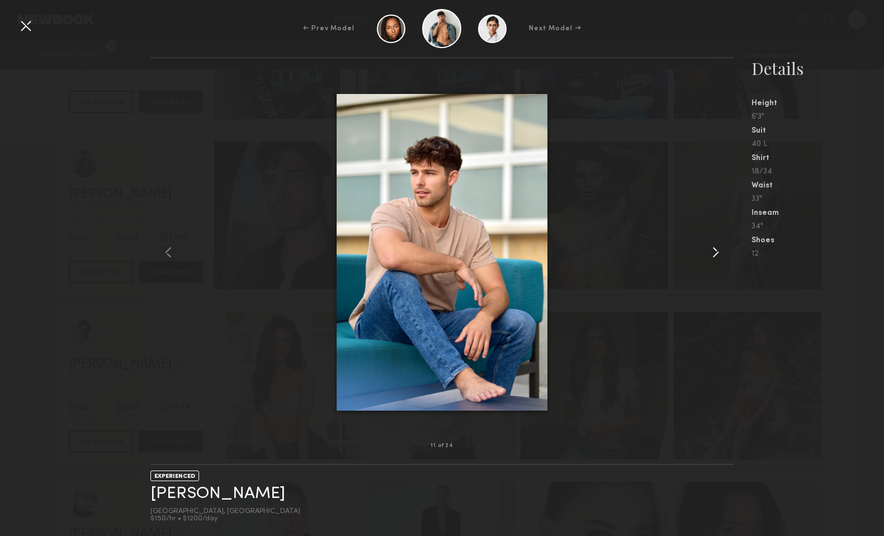
click at [718, 255] on common-icon at bounding box center [716, 252] width 18 height 18
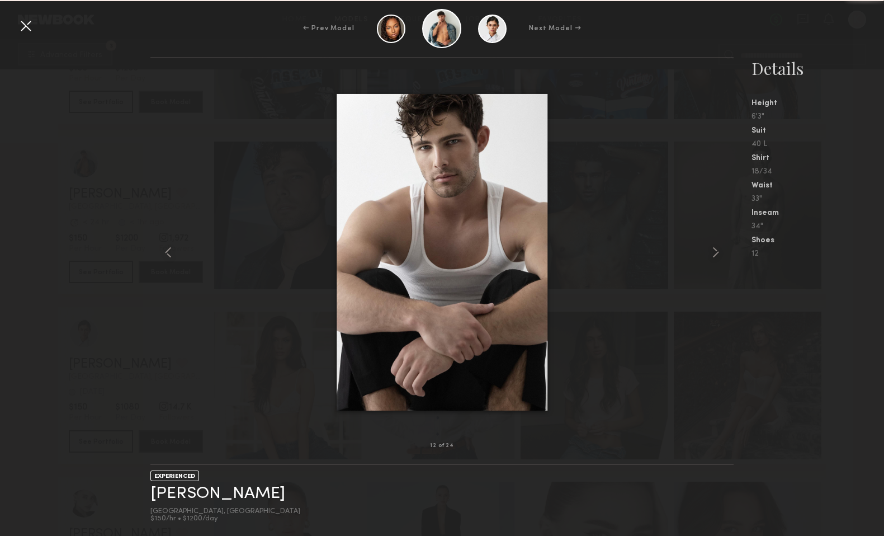
click at [26, 30] on div at bounding box center [26, 26] width 18 height 18
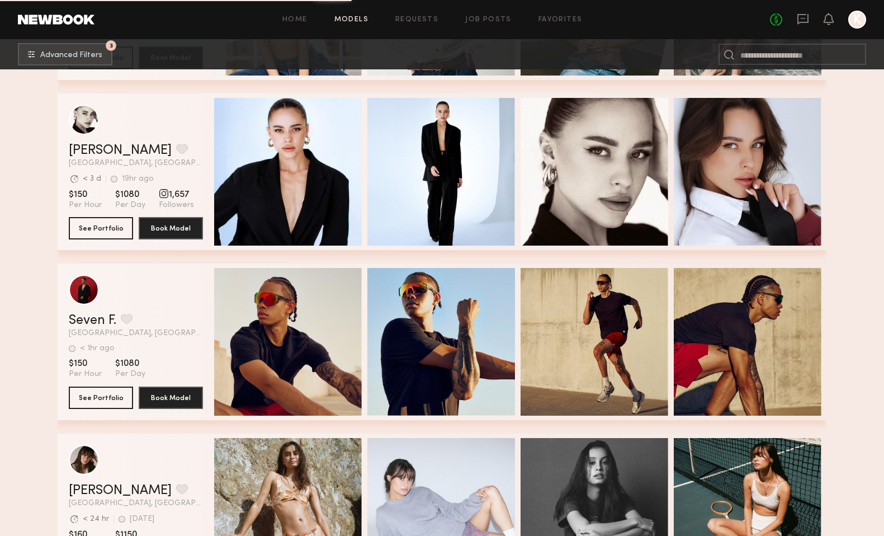
scroll to position [3560, 0]
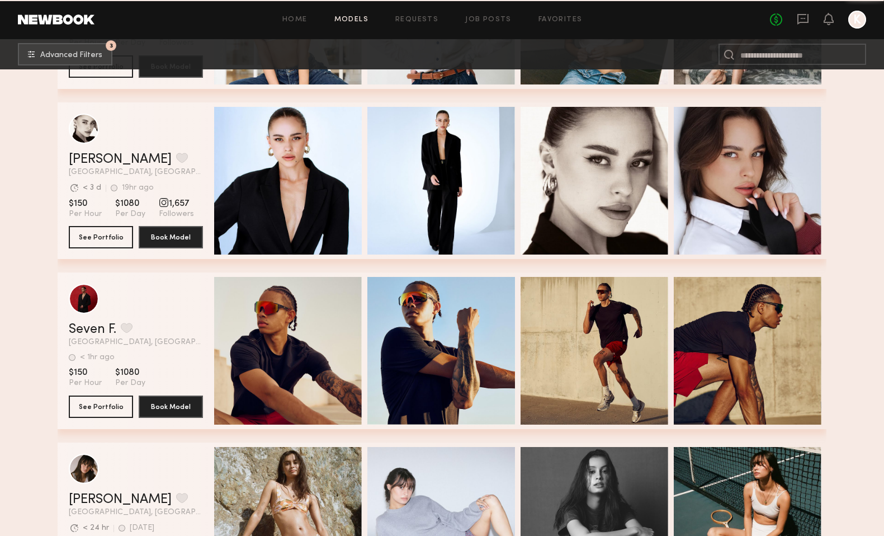
click at [320, 180] on span "Quick Preview" at bounding box center [299, 182] width 67 height 10
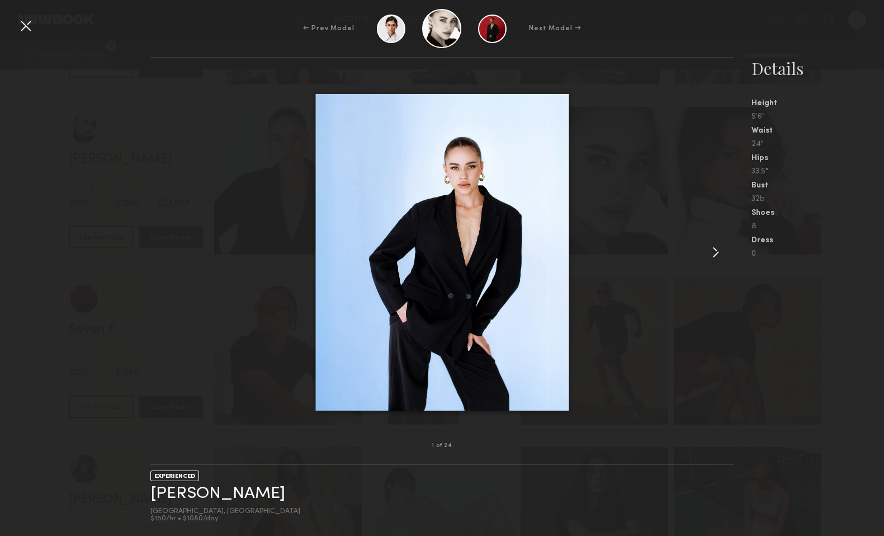
click at [713, 246] on common-icon at bounding box center [716, 252] width 18 height 18
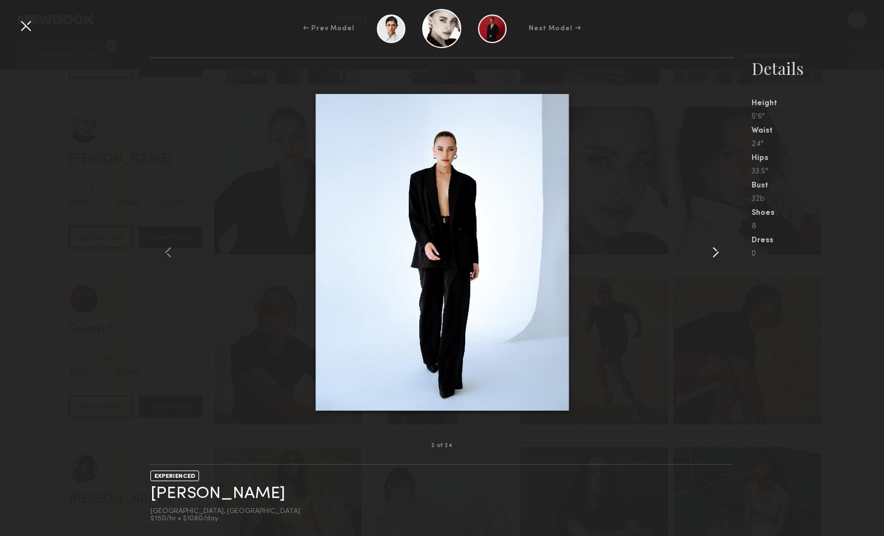
click at [713, 246] on common-icon at bounding box center [716, 252] width 18 height 18
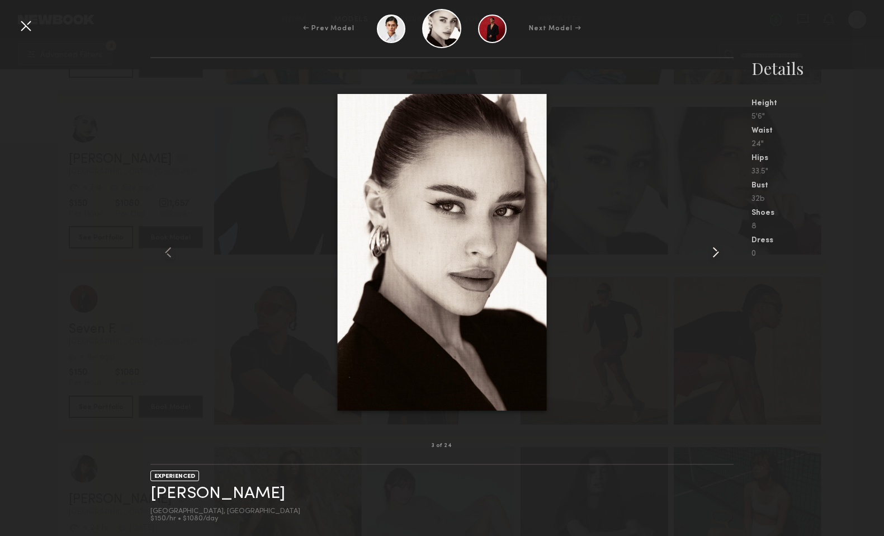
click at [713, 246] on common-icon at bounding box center [716, 252] width 18 height 18
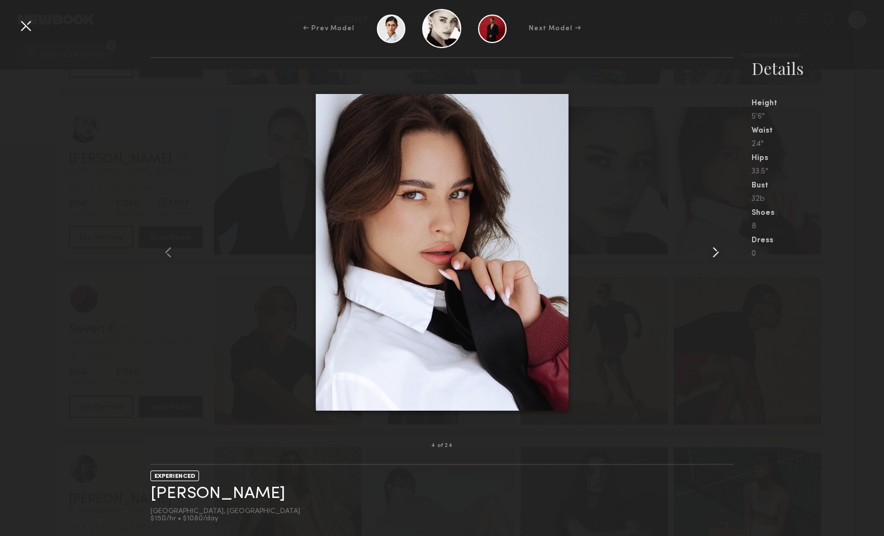
click at [713, 246] on common-icon at bounding box center [716, 252] width 18 height 18
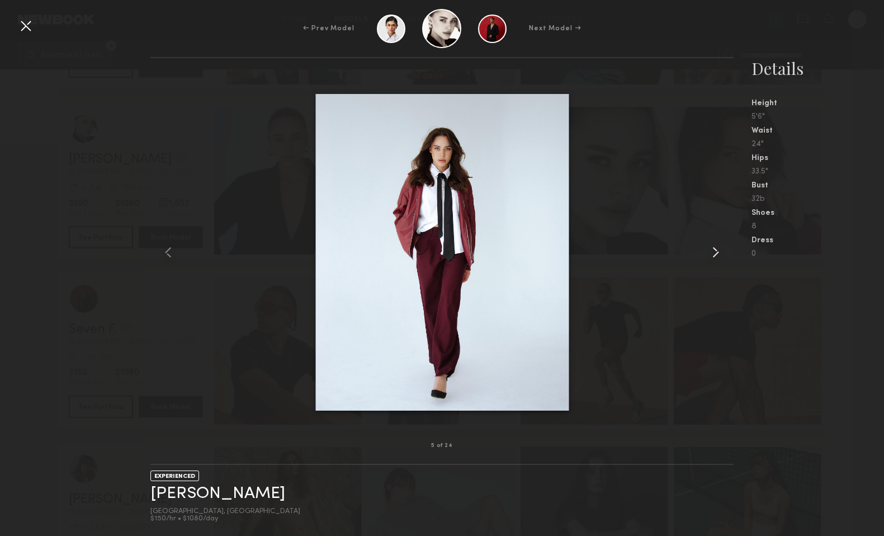
click at [713, 246] on common-icon at bounding box center [716, 252] width 18 height 18
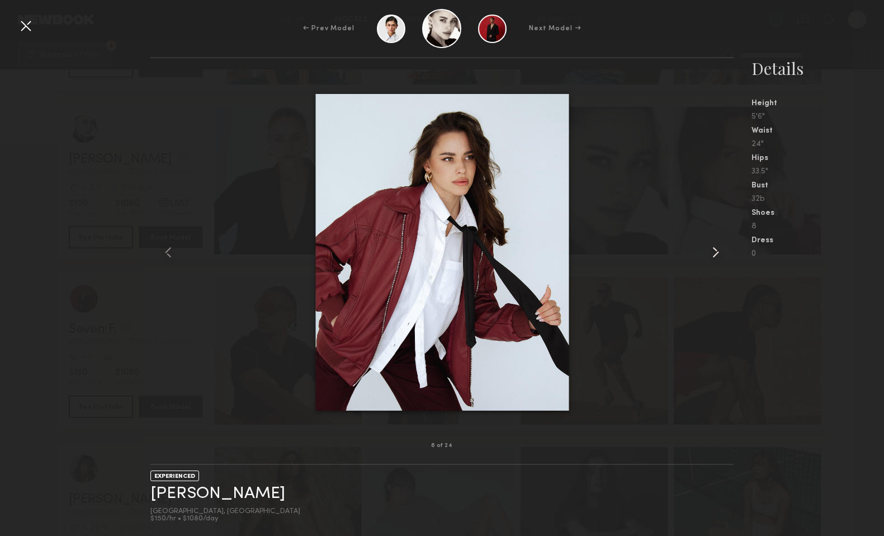
click at [713, 247] on common-icon at bounding box center [716, 252] width 18 height 18
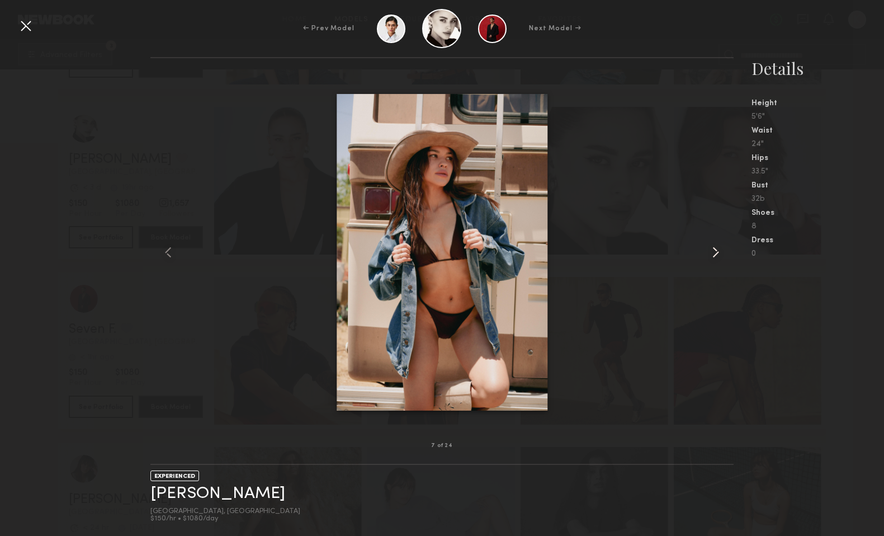
click at [713, 247] on common-icon at bounding box center [716, 252] width 18 height 18
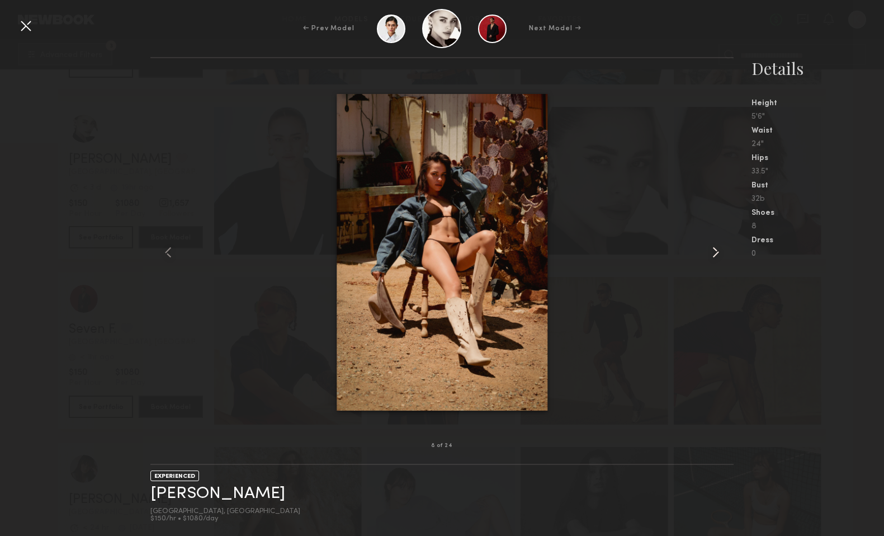
click at [713, 247] on common-icon at bounding box center [716, 252] width 18 height 18
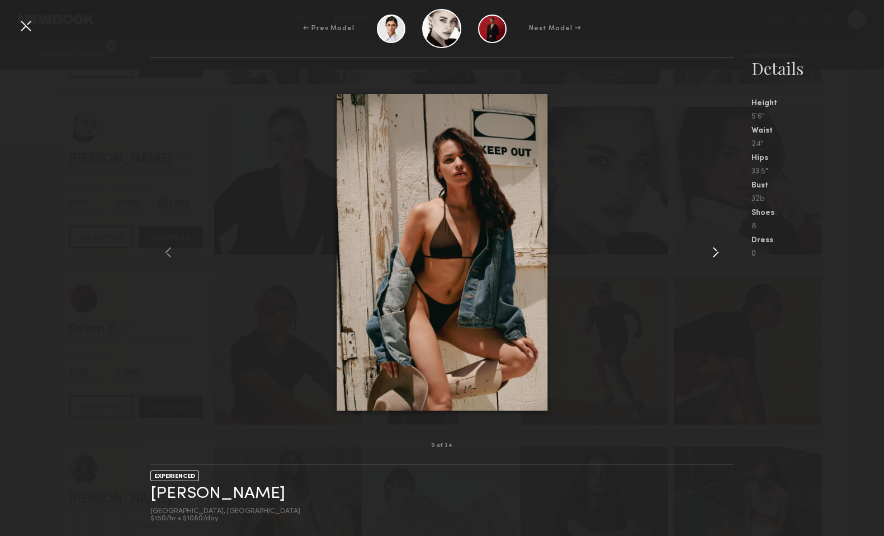
click at [713, 247] on common-icon at bounding box center [716, 252] width 18 height 18
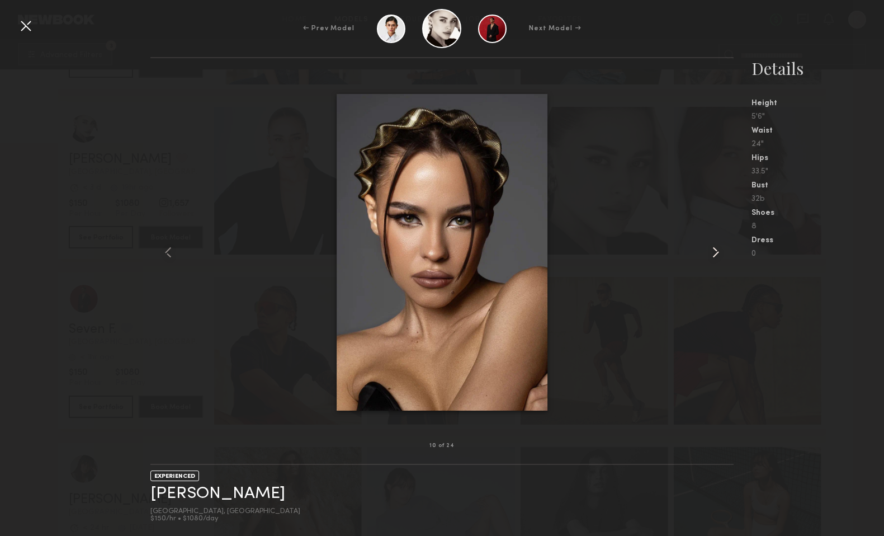
click at [713, 247] on common-icon at bounding box center [716, 252] width 18 height 18
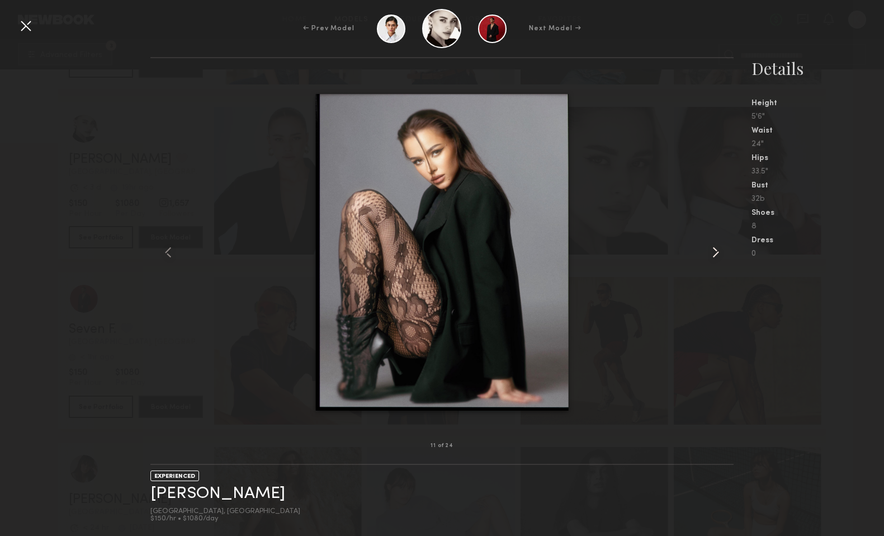
click at [713, 247] on common-icon at bounding box center [716, 252] width 18 height 18
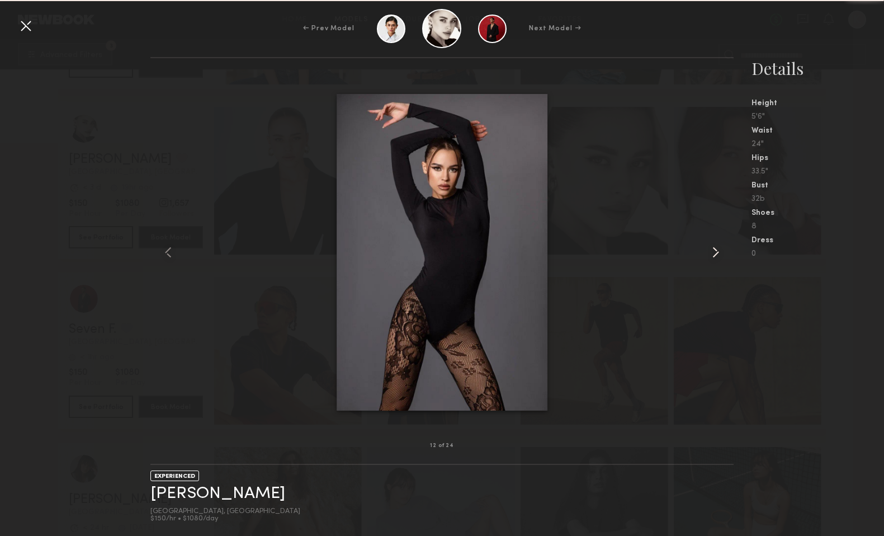
click at [713, 247] on common-icon at bounding box center [716, 252] width 18 height 18
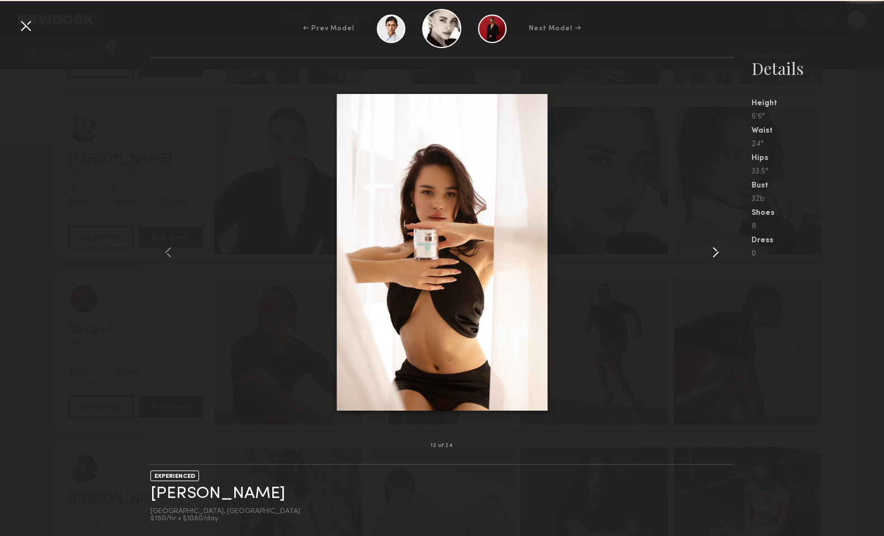
click at [713, 247] on common-icon at bounding box center [716, 252] width 18 height 18
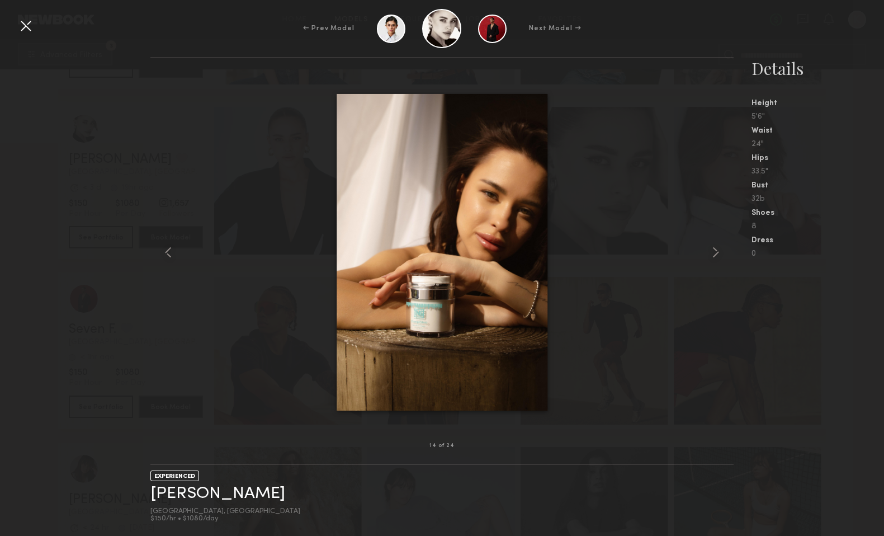
click at [25, 25] on div at bounding box center [26, 26] width 18 height 18
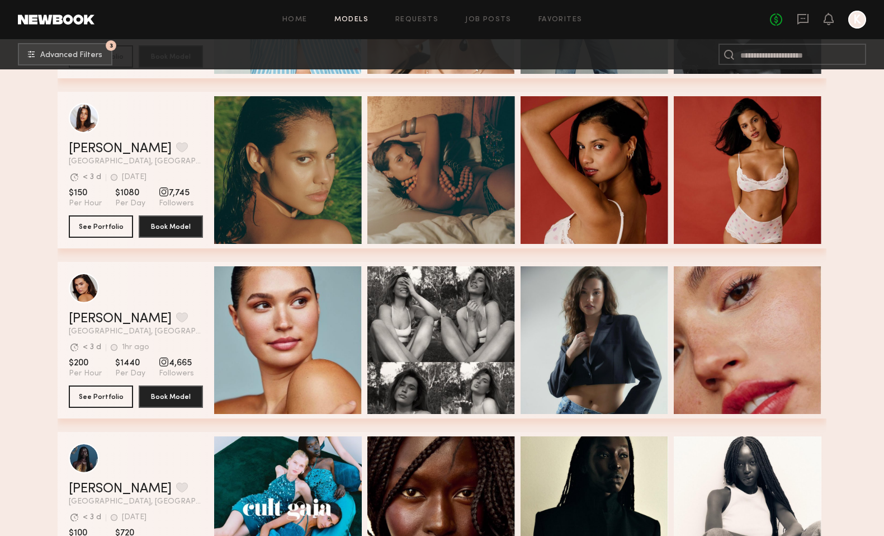
scroll to position [8678, 0]
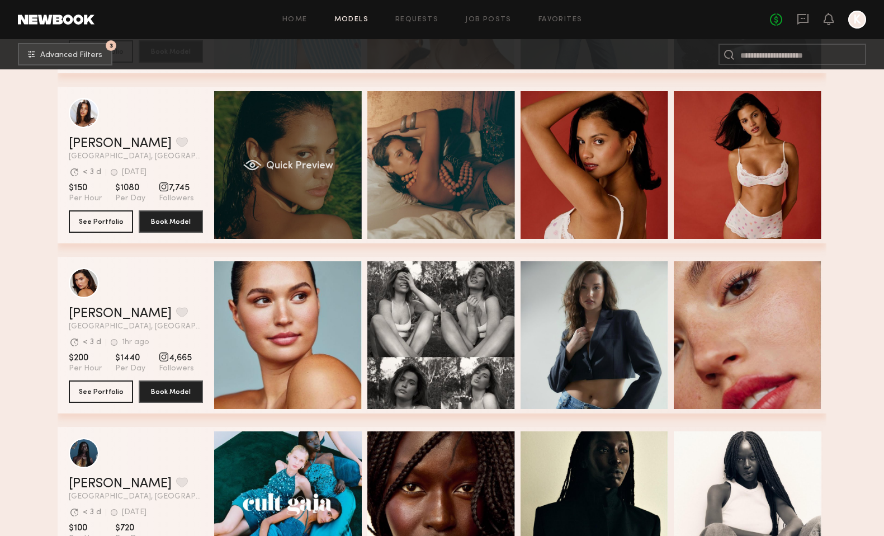
click at [291, 164] on span "Quick Preview" at bounding box center [299, 166] width 67 height 10
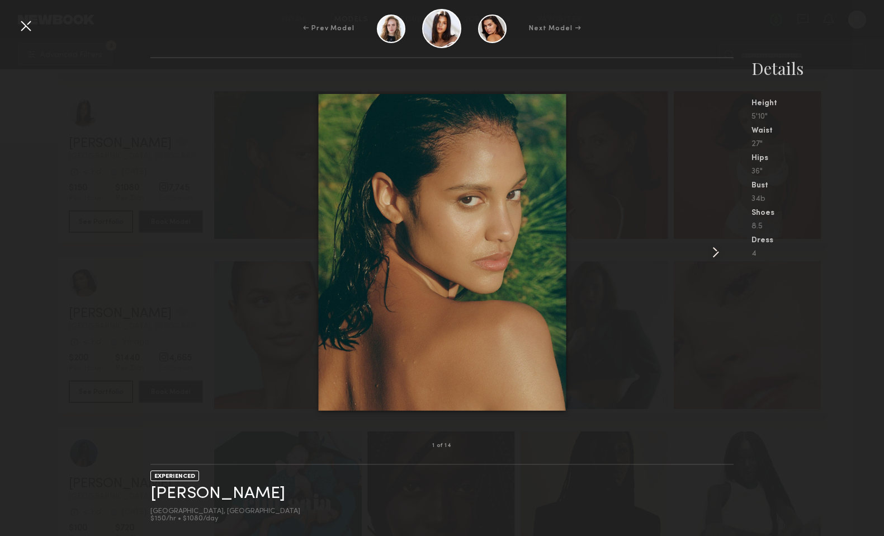
click at [714, 251] on common-icon at bounding box center [716, 252] width 18 height 18
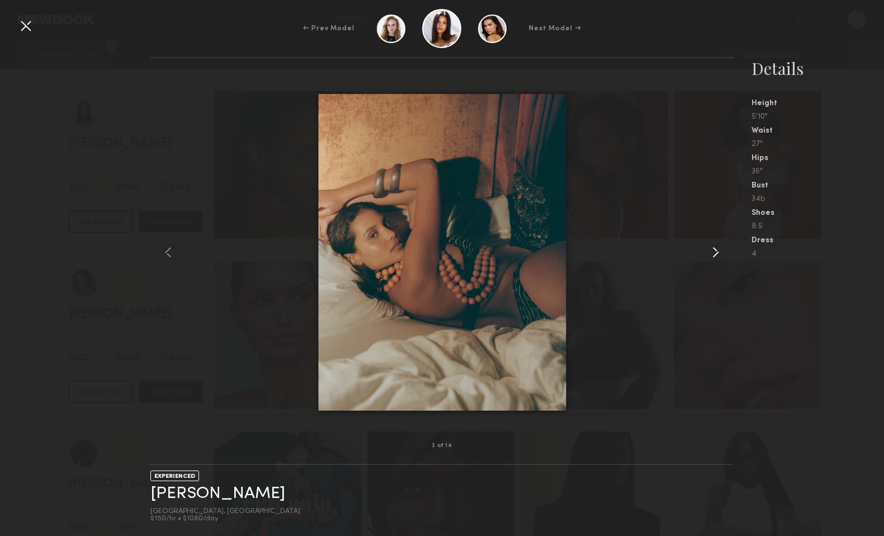
click at [714, 251] on common-icon at bounding box center [716, 252] width 18 height 18
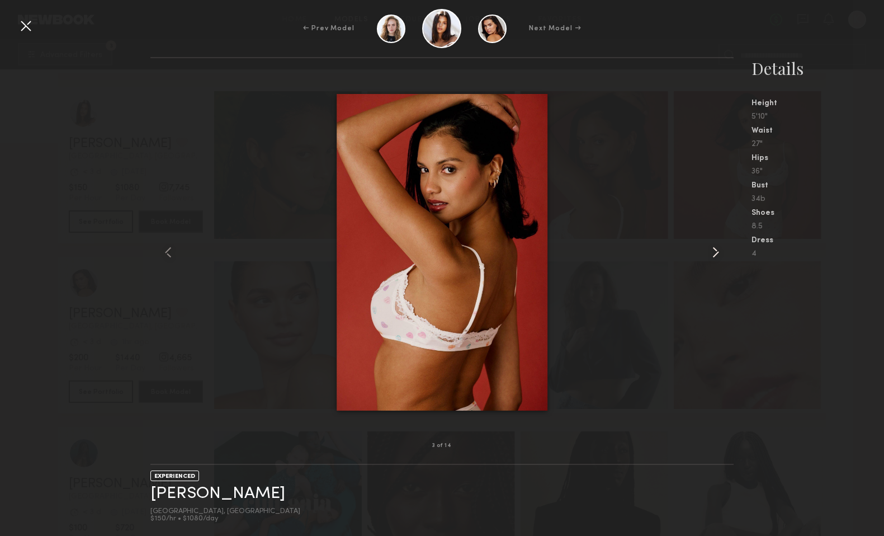
click at [714, 251] on common-icon at bounding box center [716, 252] width 18 height 18
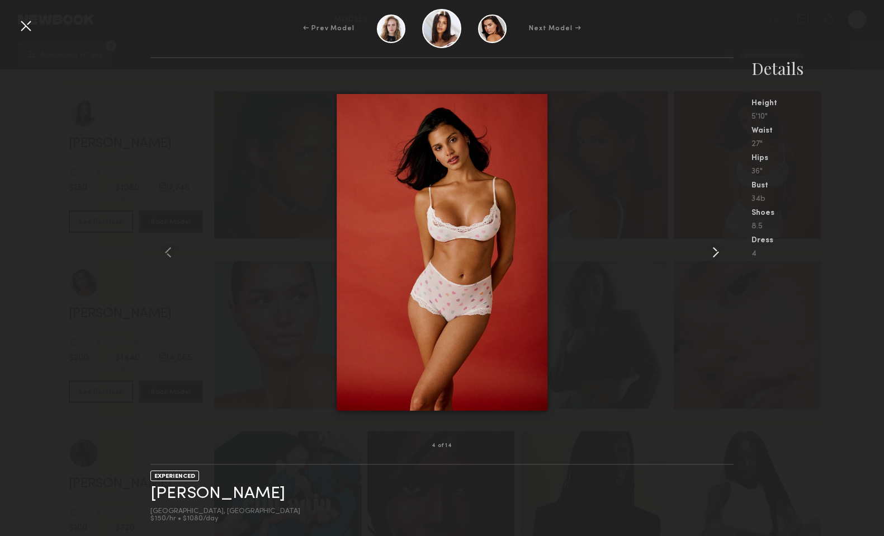
click at [714, 251] on common-icon at bounding box center [716, 252] width 18 height 18
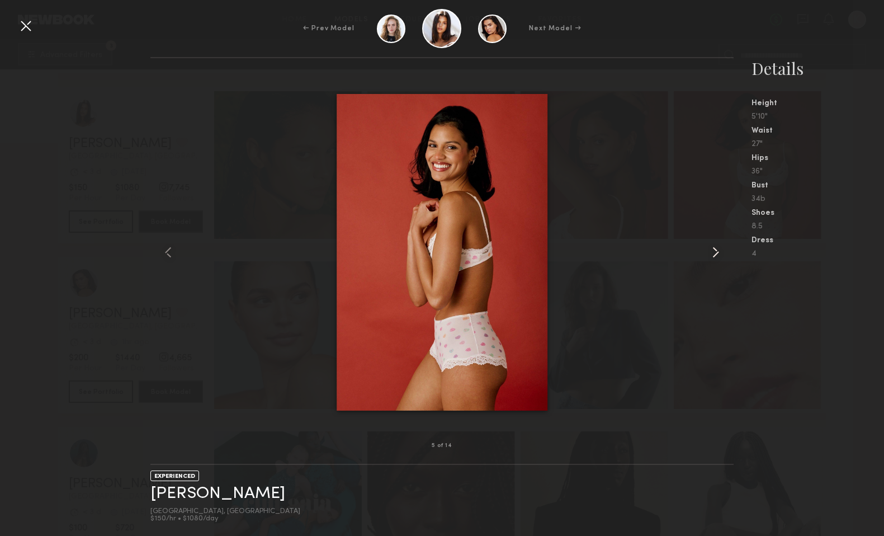
click at [714, 251] on common-icon at bounding box center [716, 252] width 18 height 18
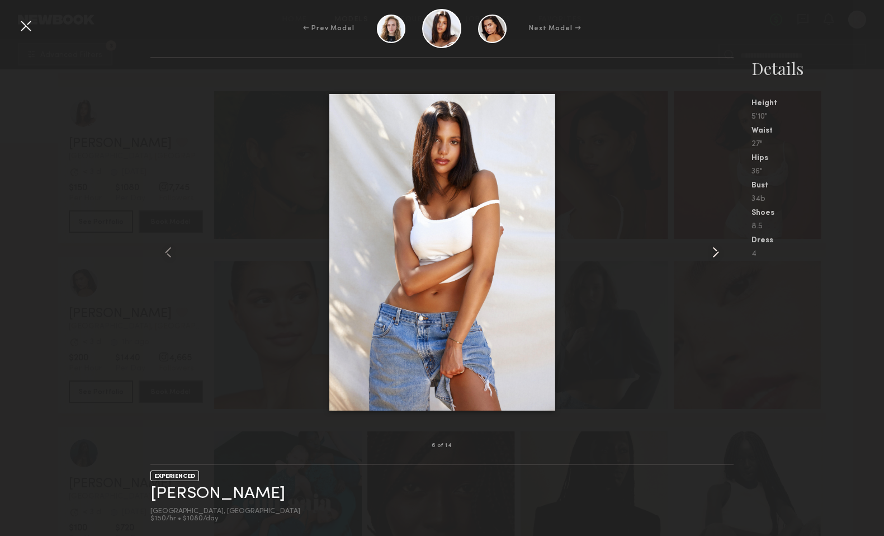
click at [714, 251] on common-icon at bounding box center [716, 252] width 18 height 18
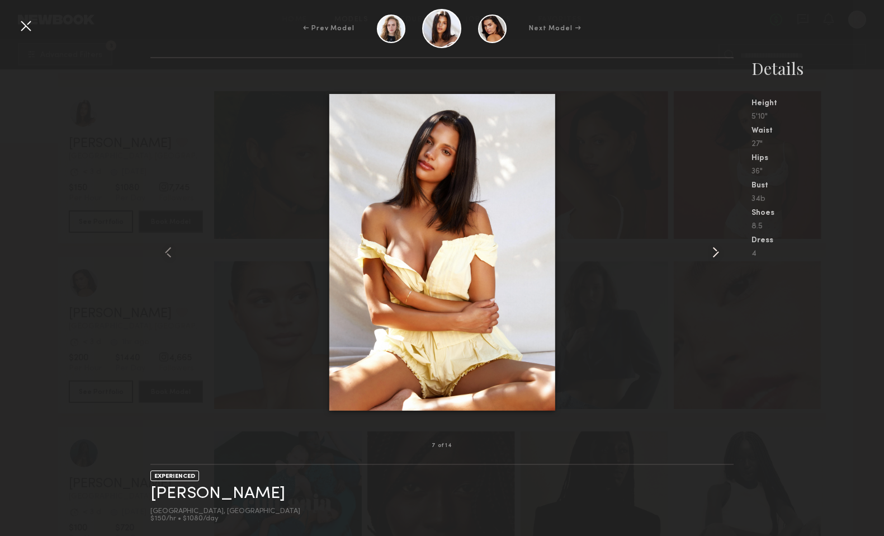
click at [714, 251] on common-icon at bounding box center [716, 252] width 18 height 18
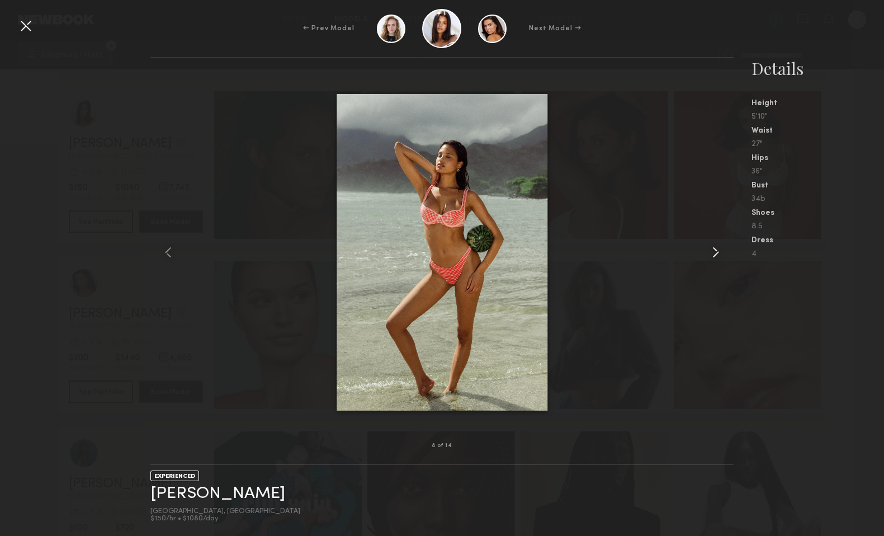
click at [714, 251] on common-icon at bounding box center [716, 252] width 18 height 18
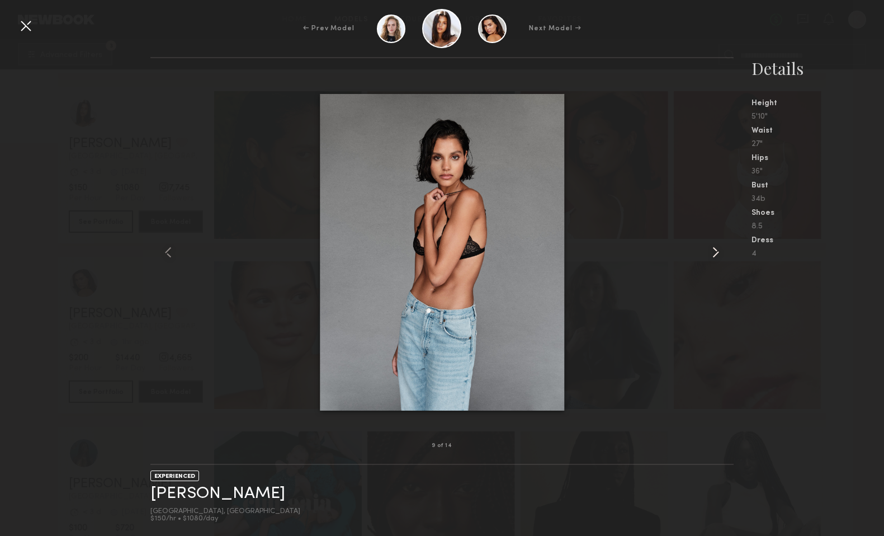
click at [714, 251] on common-icon at bounding box center [716, 252] width 18 height 18
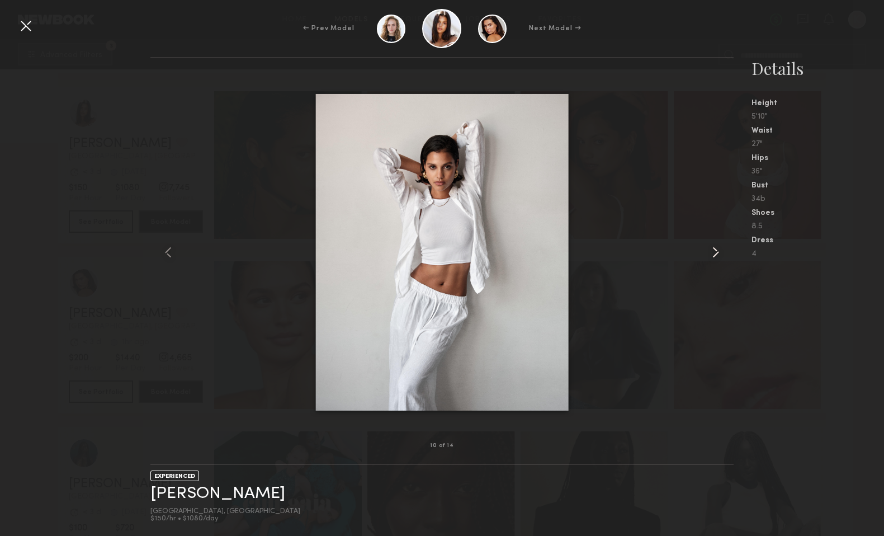
click at [714, 251] on common-icon at bounding box center [716, 252] width 18 height 18
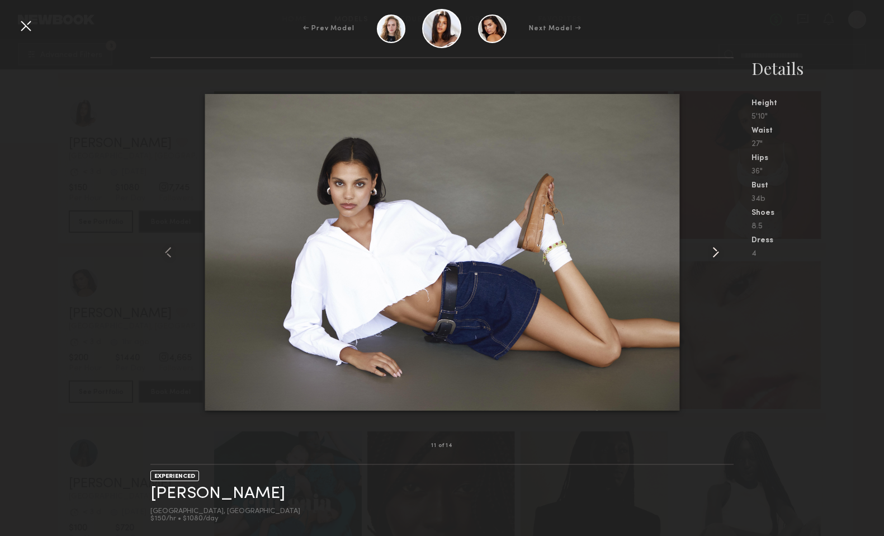
click at [714, 251] on common-icon at bounding box center [716, 252] width 18 height 18
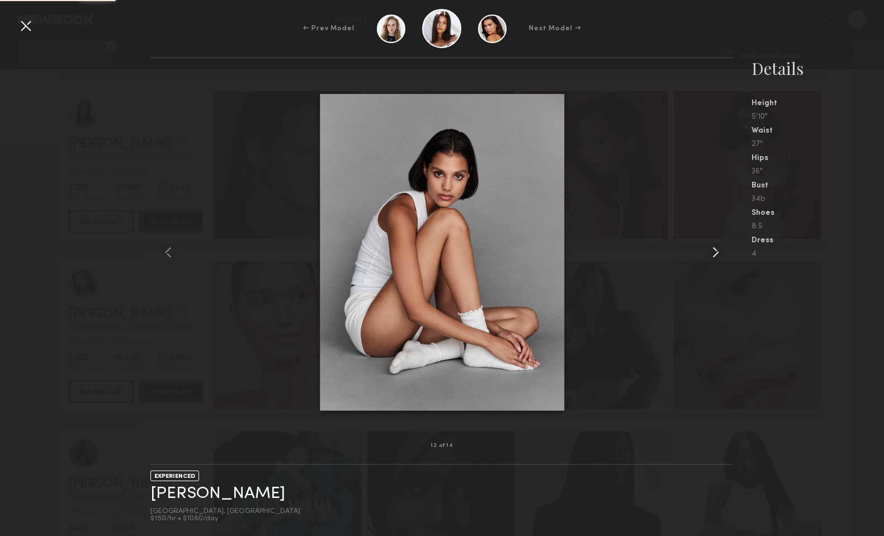
click at [714, 251] on common-icon at bounding box center [716, 252] width 18 height 18
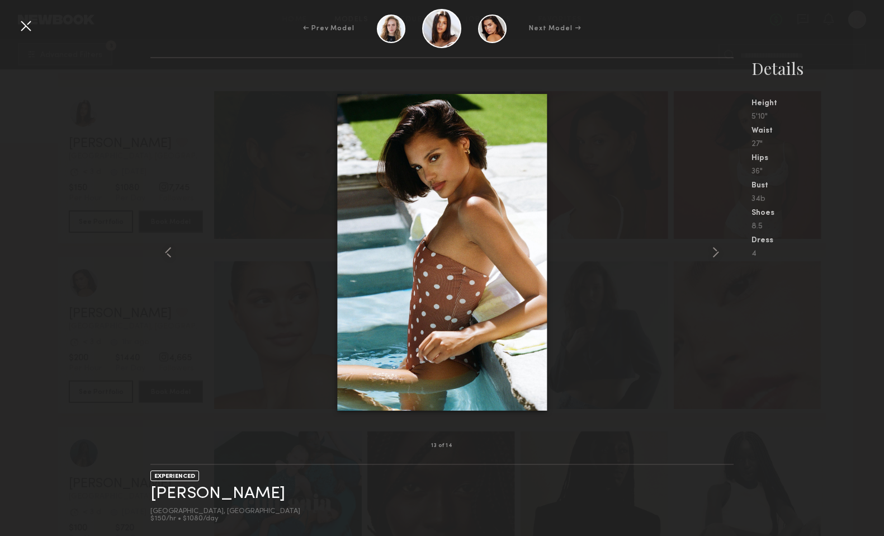
click at [23, 22] on div at bounding box center [26, 26] width 18 height 18
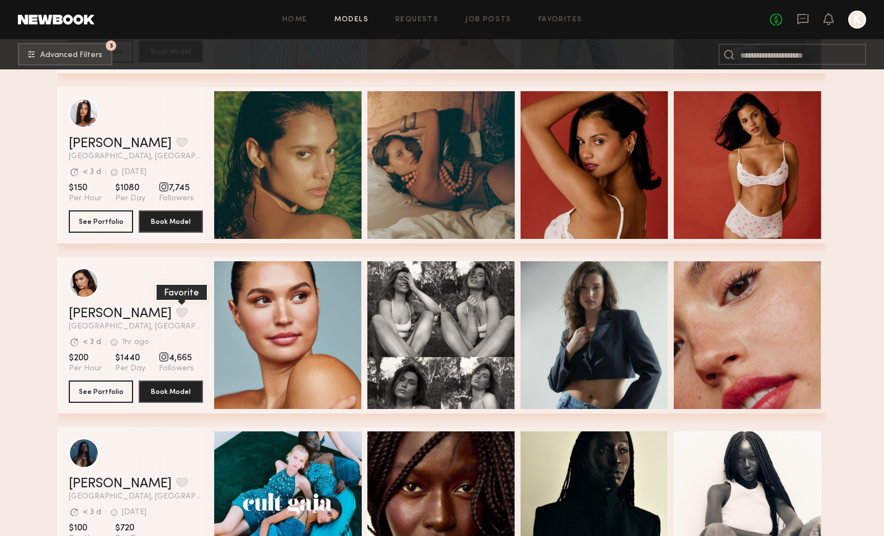
click at [176, 309] on button "grid" at bounding box center [182, 312] width 12 height 10
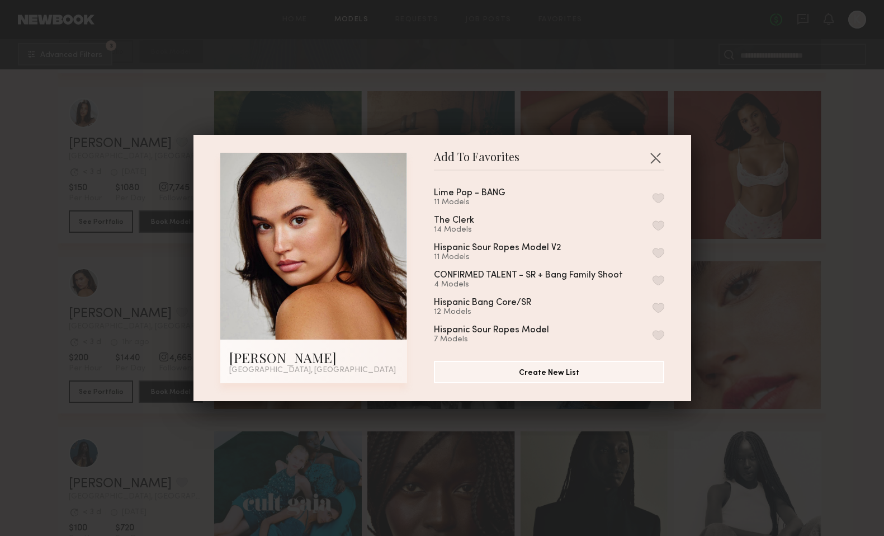
click at [656, 197] on button "button" at bounding box center [659, 198] width 12 height 10
click at [661, 154] on button "button" at bounding box center [656, 158] width 18 height 18
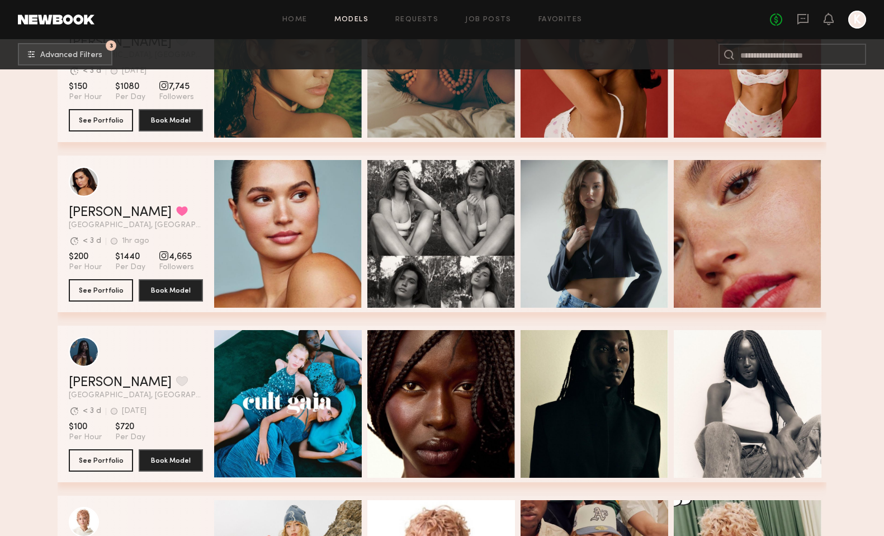
scroll to position [8515, 0]
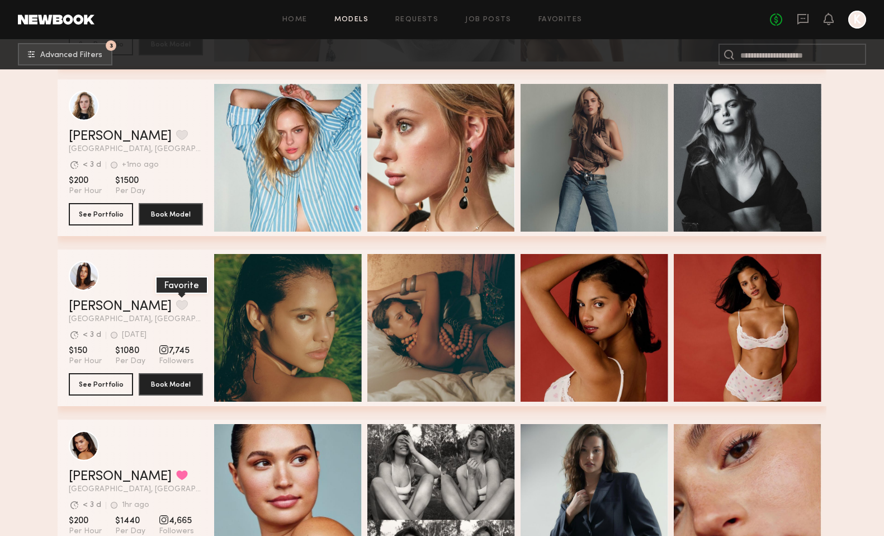
click at [176, 303] on button "grid" at bounding box center [182, 305] width 12 height 10
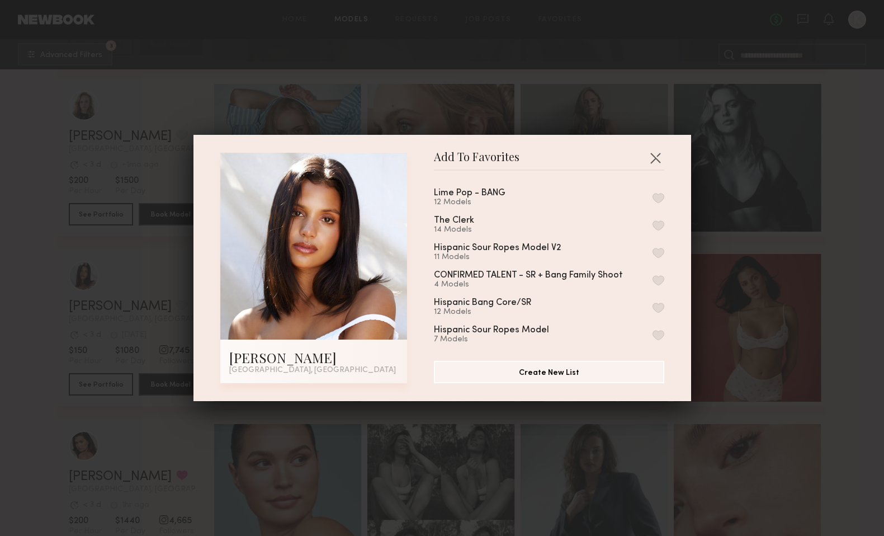
click at [662, 194] on button "button" at bounding box center [659, 198] width 12 height 10
click at [656, 155] on button "button" at bounding box center [656, 158] width 18 height 18
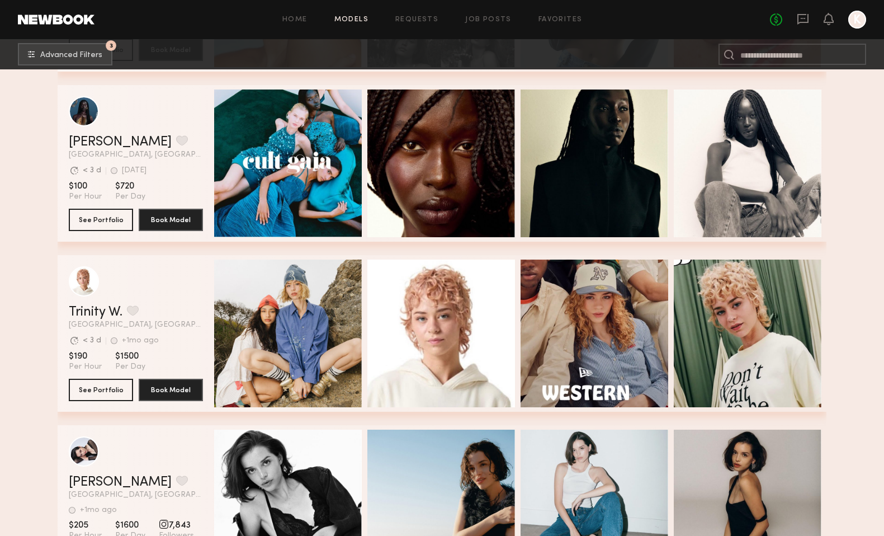
scroll to position [9019, 0]
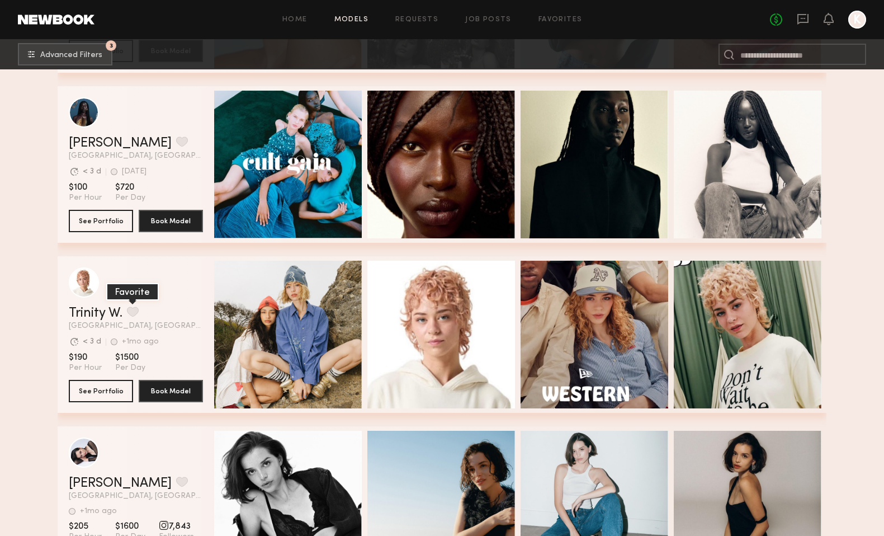
click at [135, 309] on button "grid" at bounding box center [133, 312] width 12 height 10
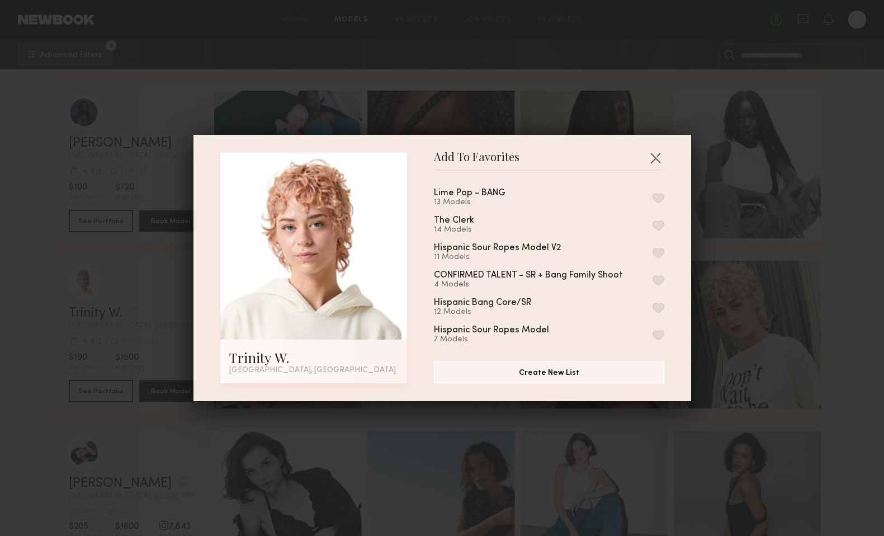
click at [658, 195] on button "button" at bounding box center [659, 198] width 12 height 10
click at [656, 158] on button "button" at bounding box center [656, 158] width 18 height 18
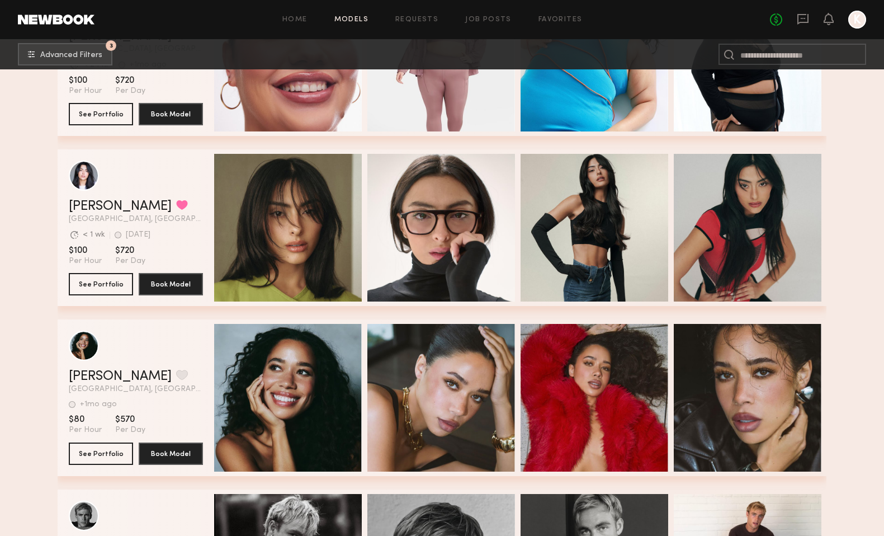
scroll to position [11360, 0]
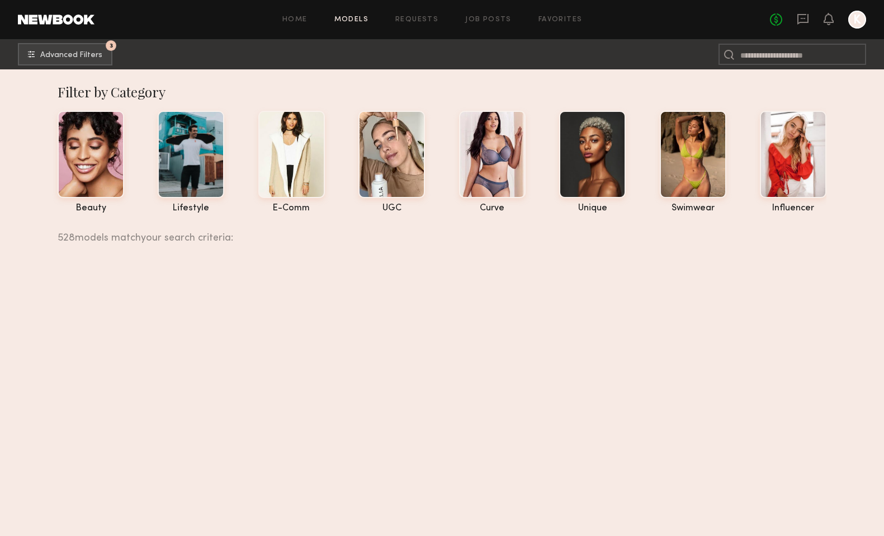
scroll to position [11360, 0]
